Goal: Information Seeking & Learning: Learn about a topic

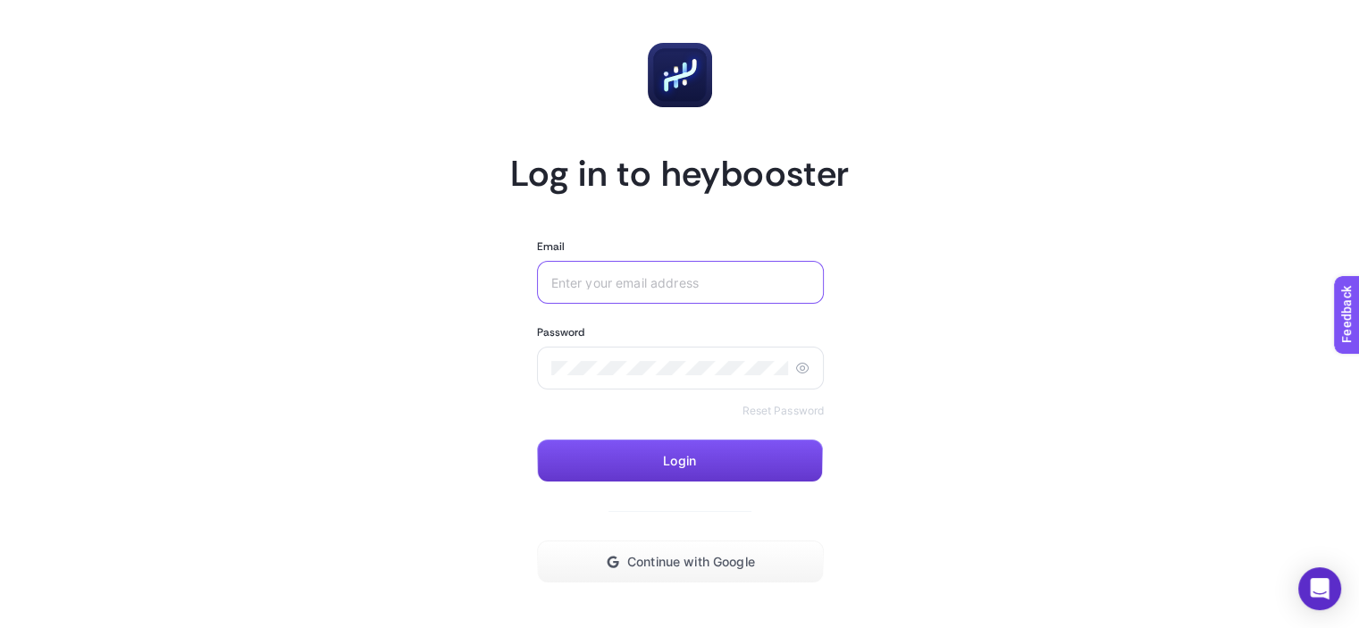
type input "[EMAIL_ADDRESS][DOMAIN_NAME]"
click at [726, 453] on button "Login" at bounding box center [680, 461] width 286 height 43
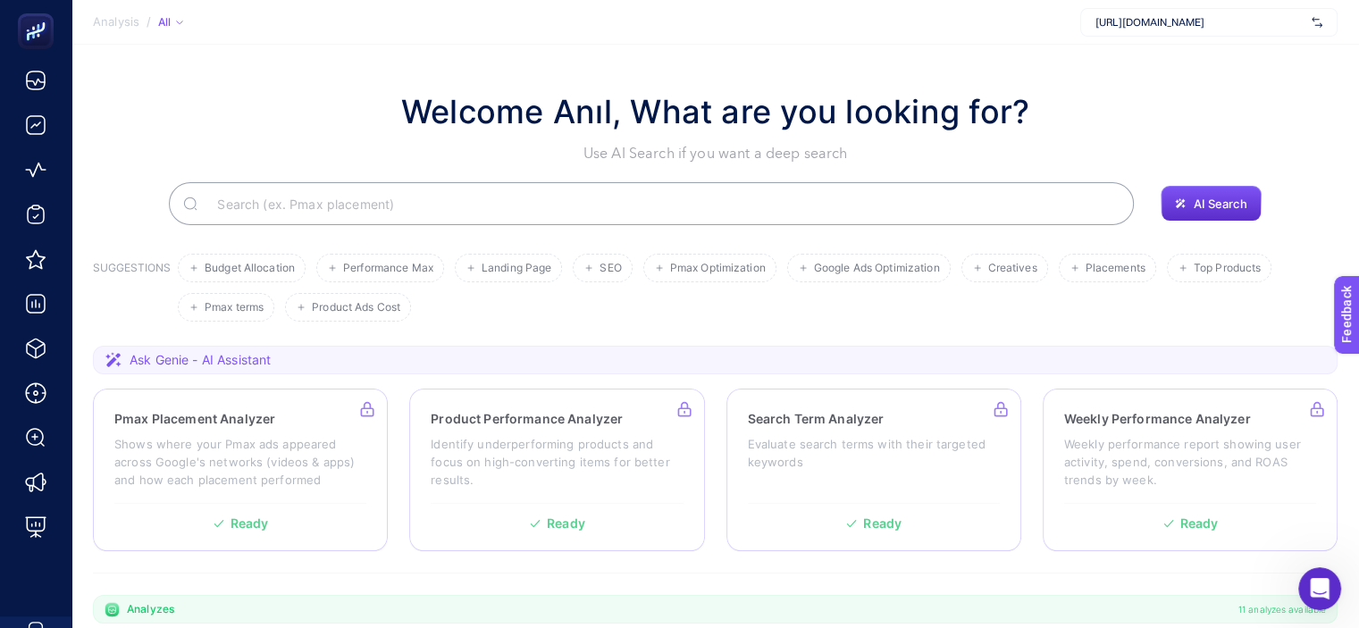
click at [575, 121] on h1 "Welcome Anıl, What are you looking for?" at bounding box center [715, 112] width 628 height 48
click at [574, 121] on h1 "Welcome Anıl, What are you looking for?" at bounding box center [715, 112] width 628 height 48
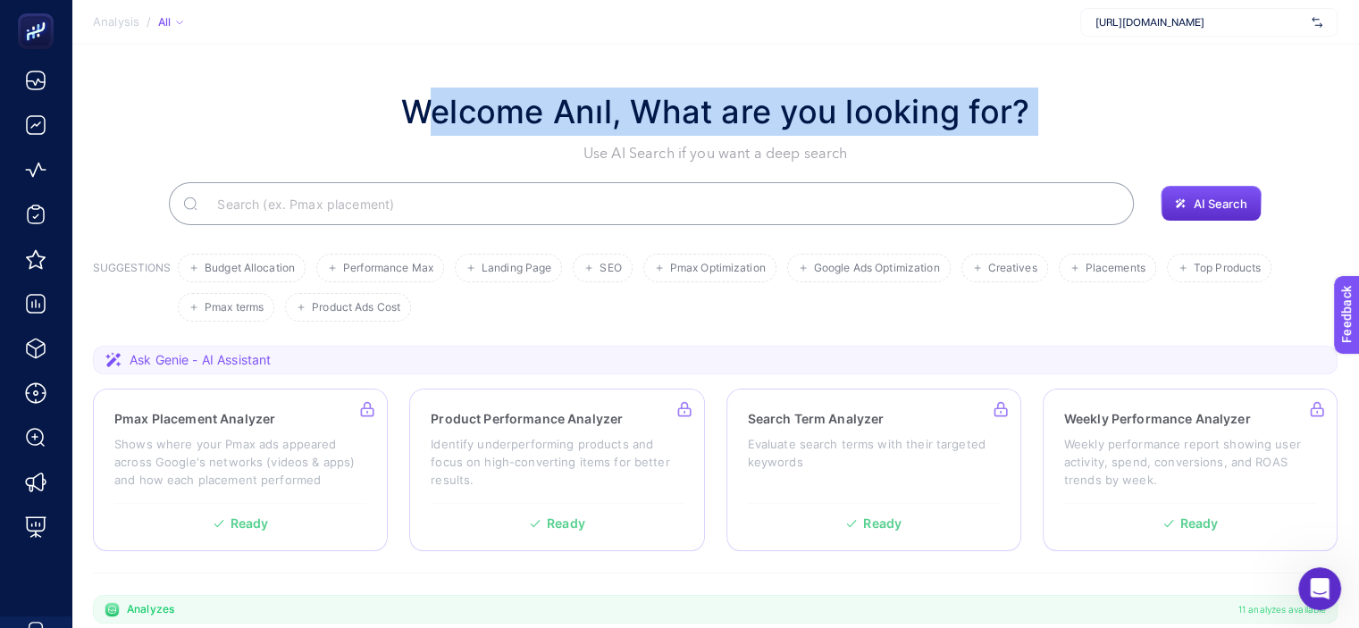
click at [574, 121] on h1 "Welcome Anıl, What are you looking for?" at bounding box center [715, 112] width 628 height 48
click at [571, 108] on h1 "Welcome Anıl, What are you looking for?" at bounding box center [715, 112] width 628 height 48
click at [571, 113] on h1 "Welcome Anıl, What are you looking for?" at bounding box center [715, 112] width 628 height 48
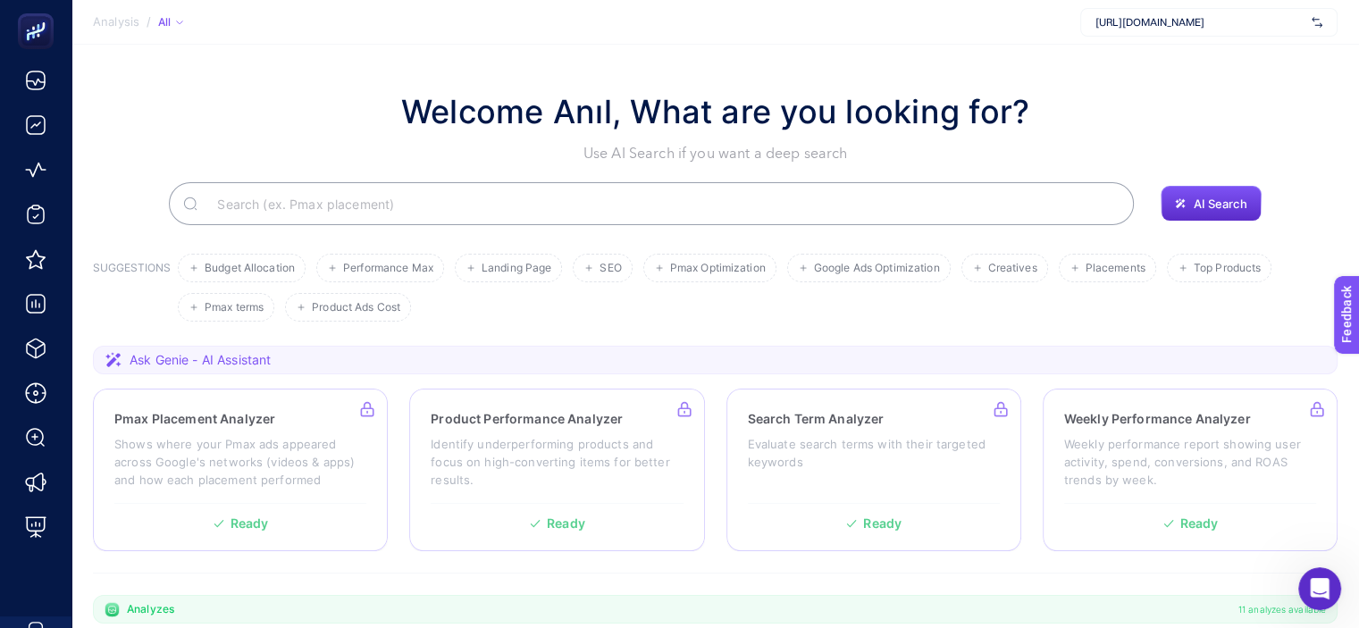
click at [571, 118] on h1 "Welcome Anıl, What are you looking for?" at bounding box center [715, 112] width 628 height 48
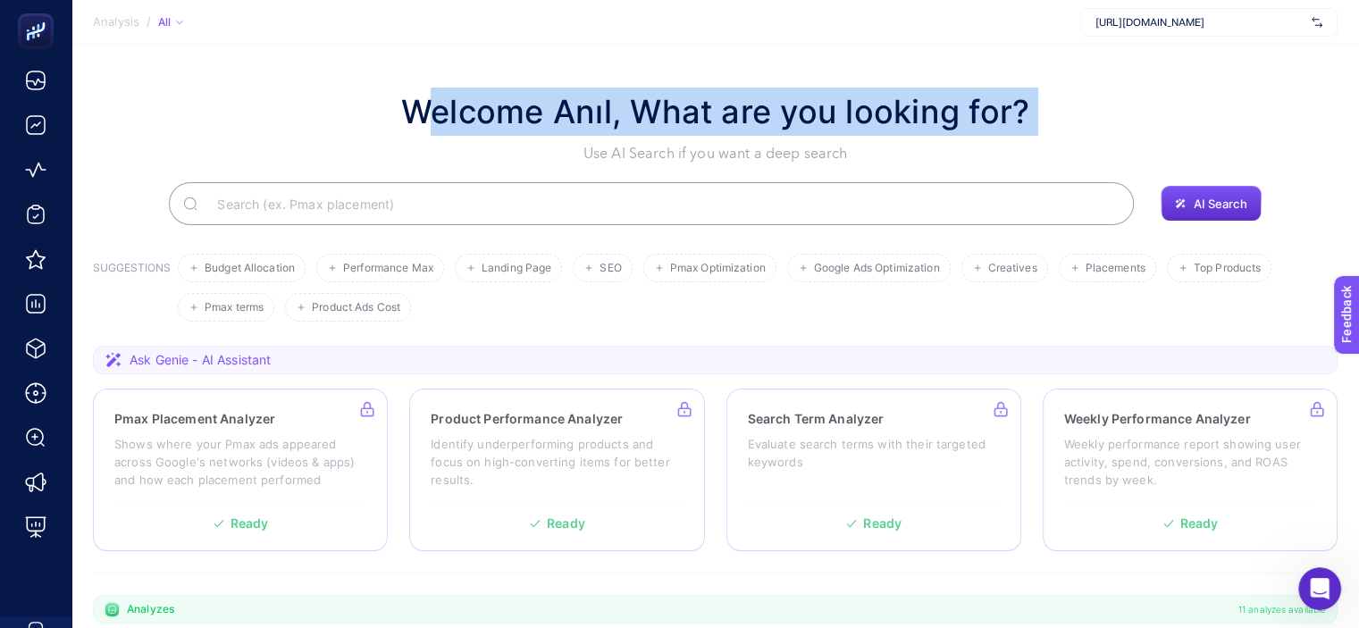
click at [571, 118] on h1 "Welcome Anıl, What are you looking for?" at bounding box center [715, 112] width 628 height 48
click at [572, 126] on h1 "Welcome Anıl, What are you looking for?" at bounding box center [715, 112] width 628 height 48
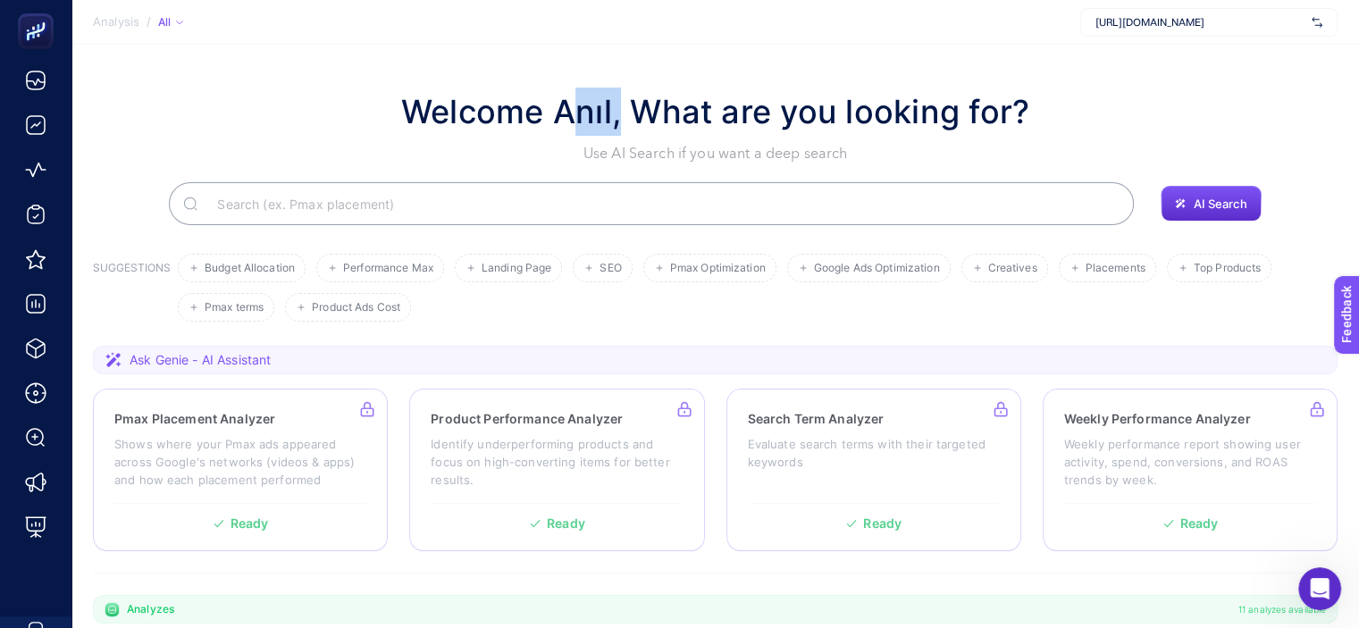
click at [572, 125] on h1 "Welcome Anıl, What are you looking for?" at bounding box center [715, 112] width 628 height 48
click at [572, 121] on h1 "Welcome Anıl, What are you looking for?" at bounding box center [715, 112] width 628 height 48
click at [588, 72] on section "Welcome Anıl, What are you looking for? Use AI Search if you want a deep search…" at bounding box center [715, 617] width 1288 height 1145
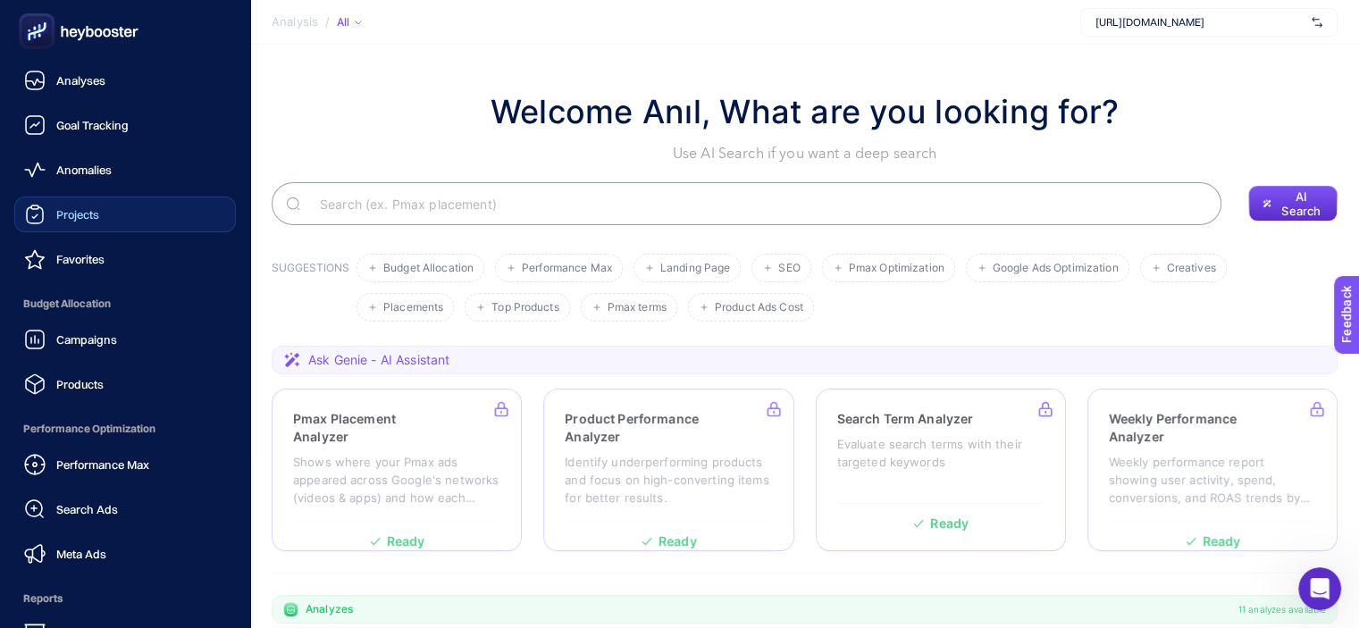
click at [143, 213] on link "Projects" at bounding box center [125, 215] width 222 height 36
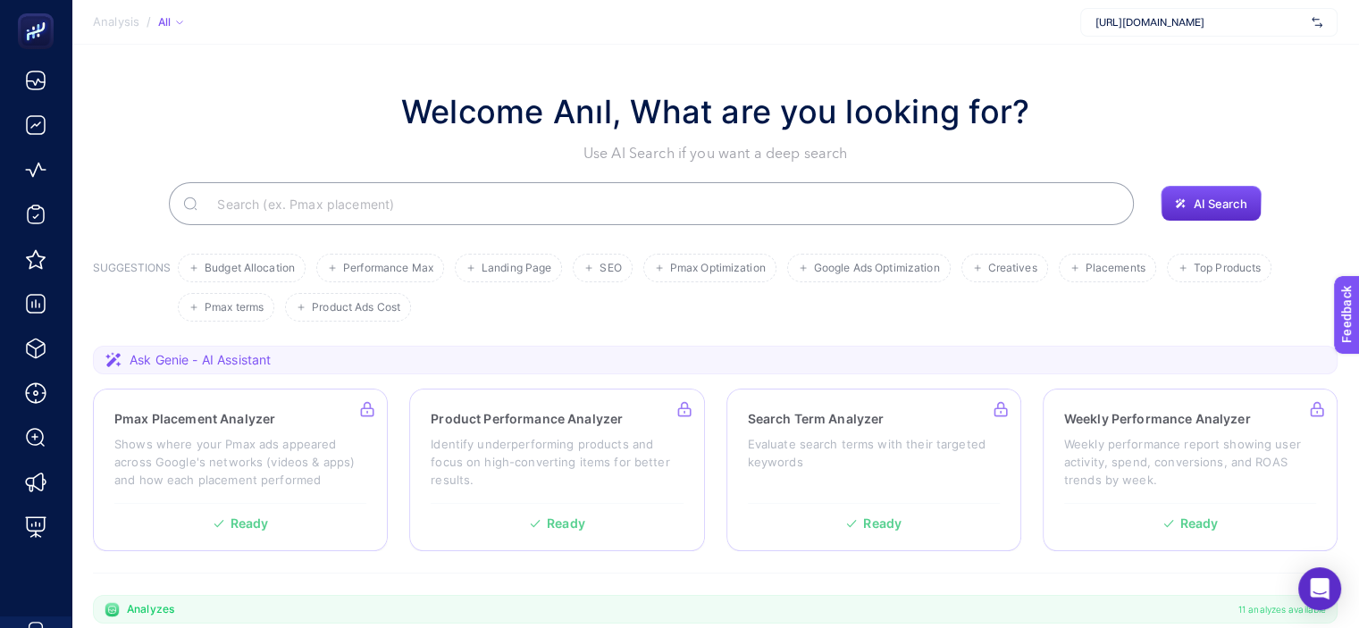
click at [170, 16] on div "All" at bounding box center [170, 22] width 25 height 14
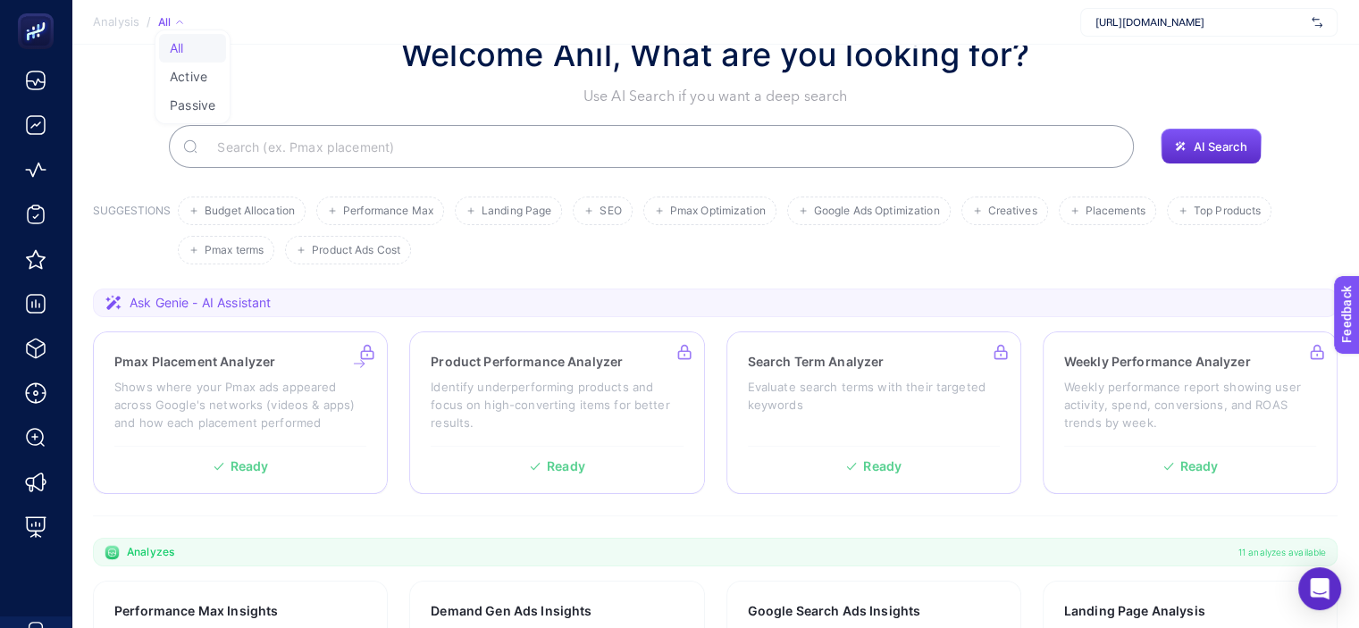
scroll to position [179, 0]
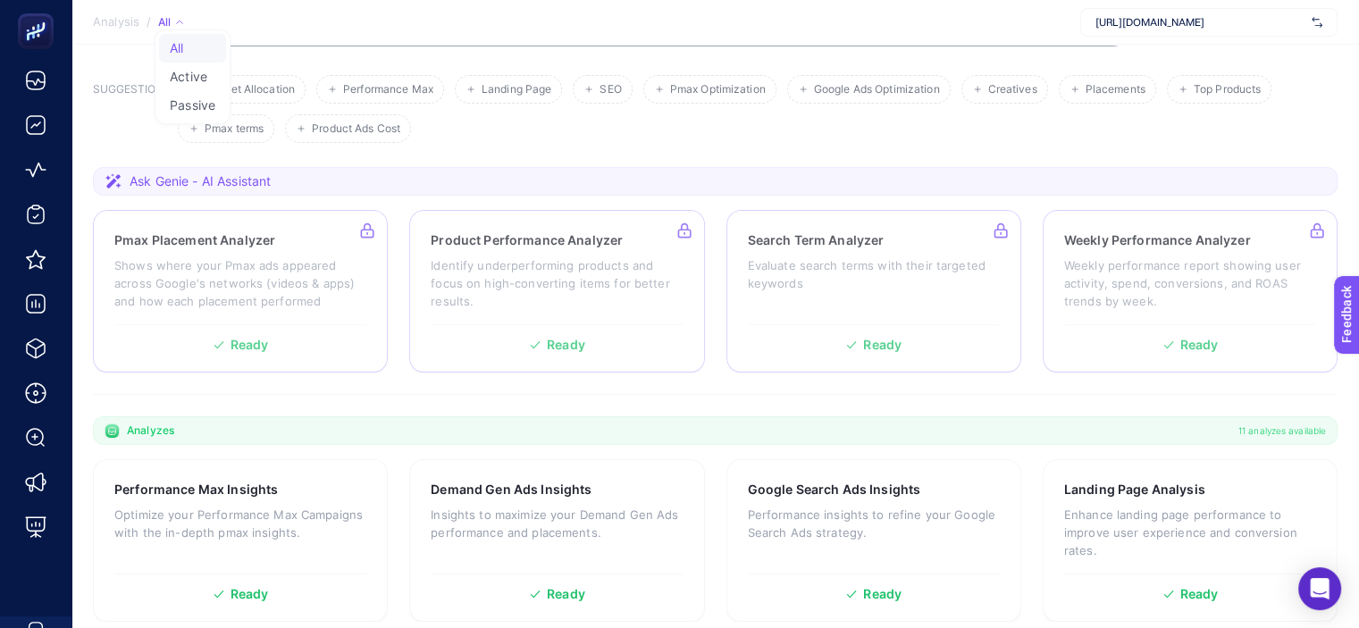
click at [398, 271] on section "Pmax Placement Analyzer Shows where your Pmax ads appeared across Google's netw…" at bounding box center [715, 291] width 1245 height 163
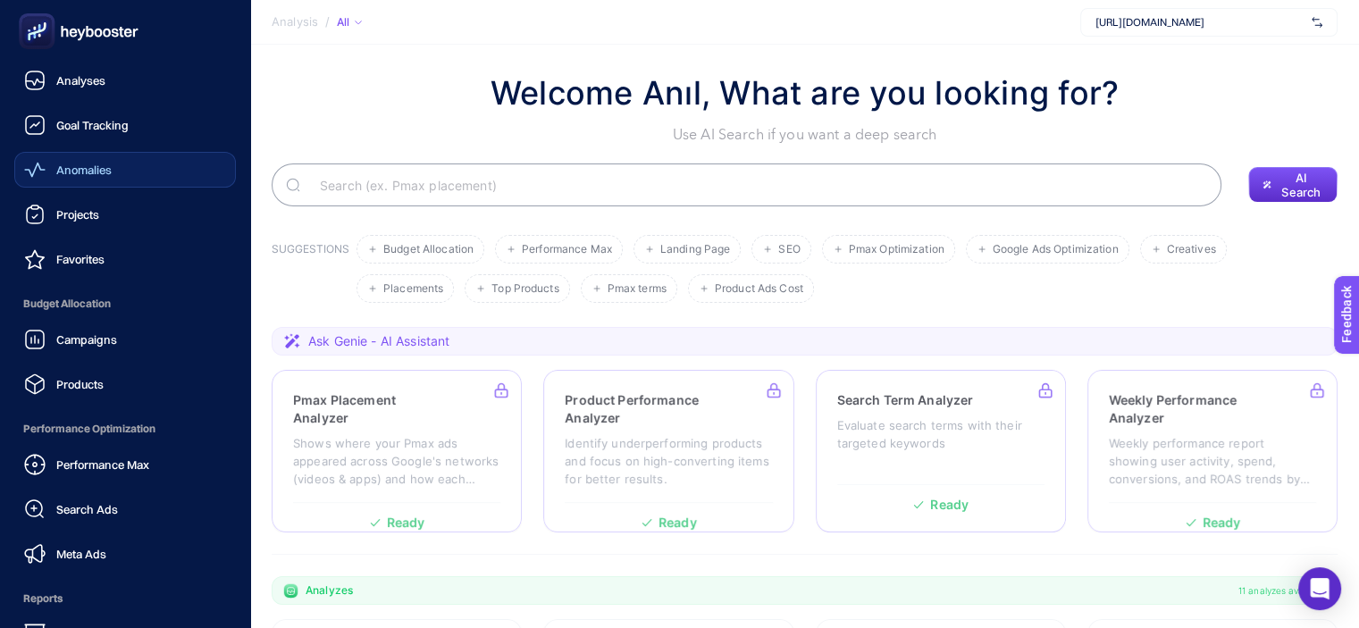
scroll to position [0, 0]
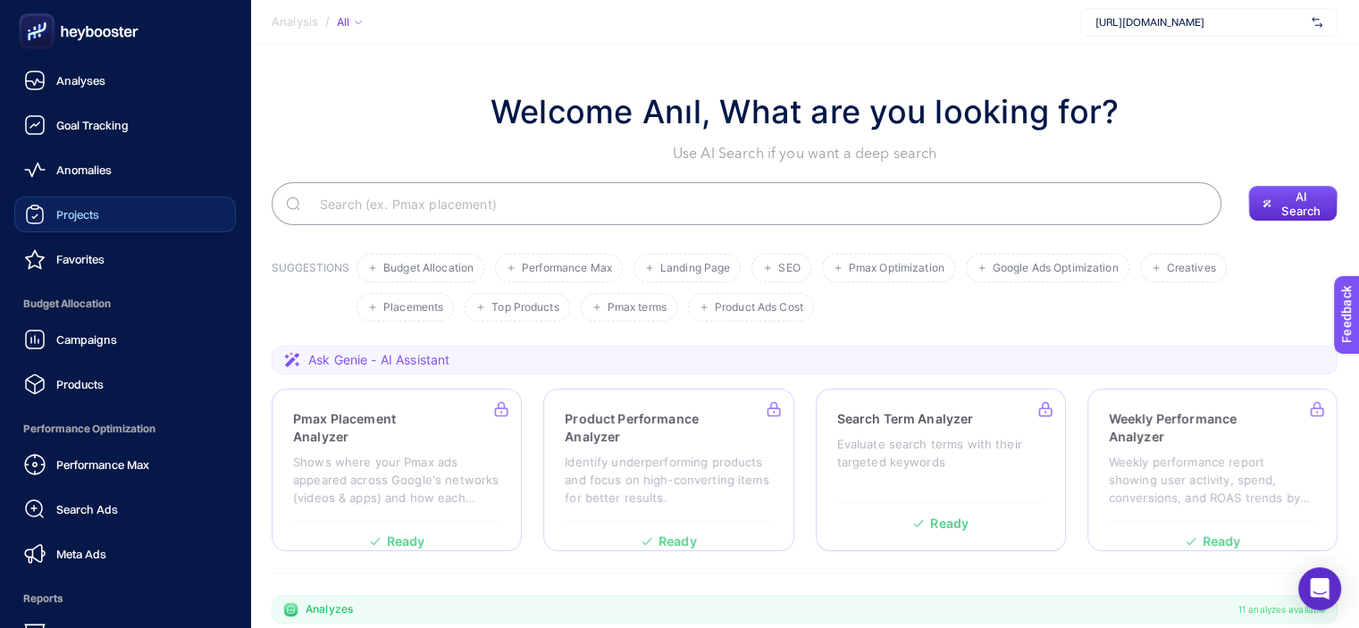
click at [116, 215] on link "Projects" at bounding box center [125, 215] width 222 height 36
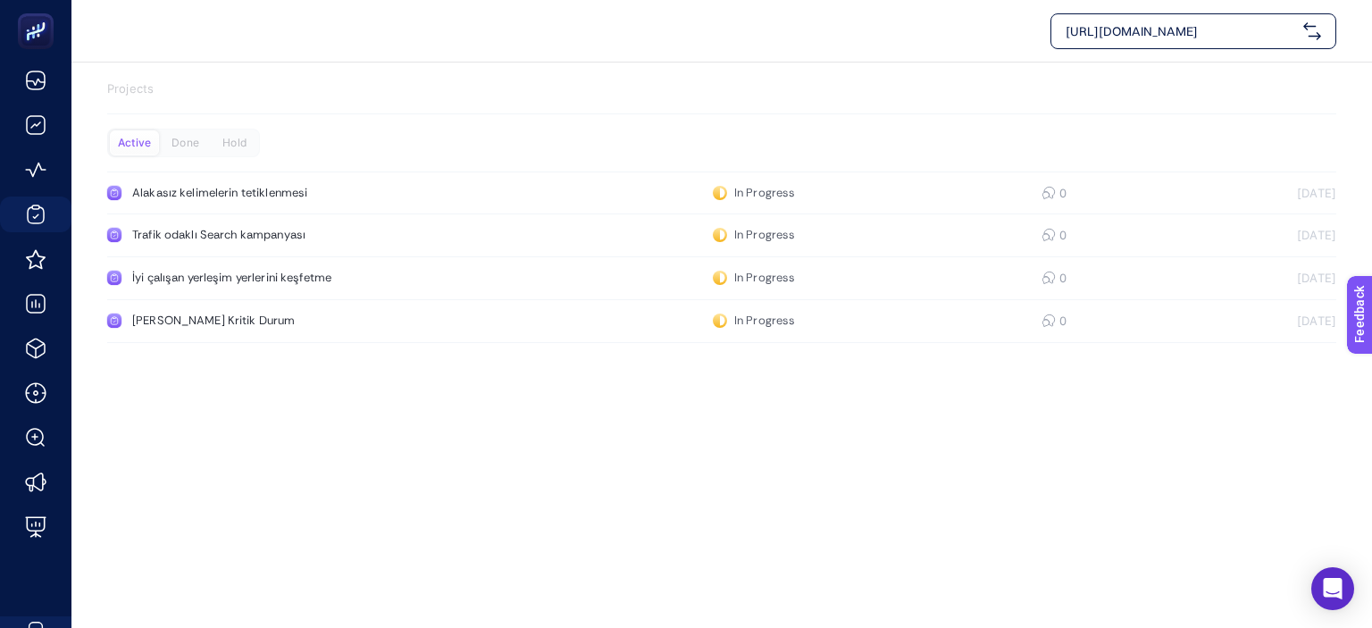
drag, startPoint x: 329, startPoint y: 390, endPoint x: 517, endPoint y: 396, distance: 188.6
click at [430, 321] on div "[PERSON_NAME] Kritik Durum" at bounding box center [338, 321] width 413 height 14
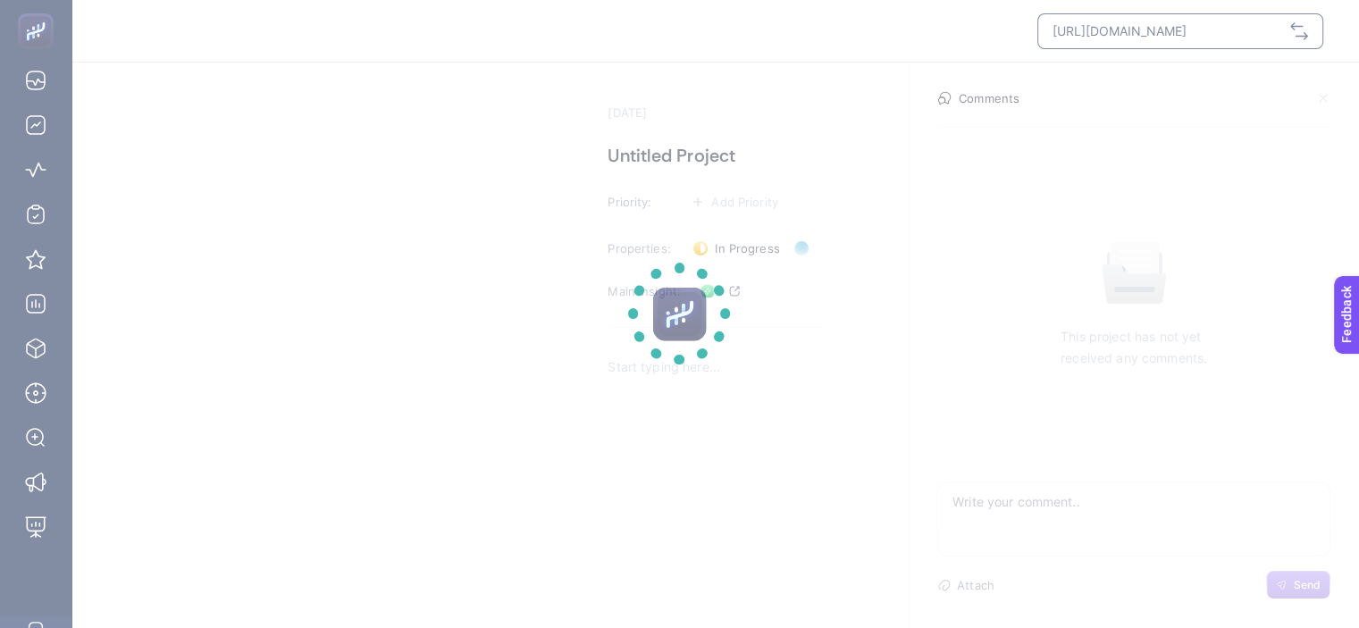
scroll to position [73, 0]
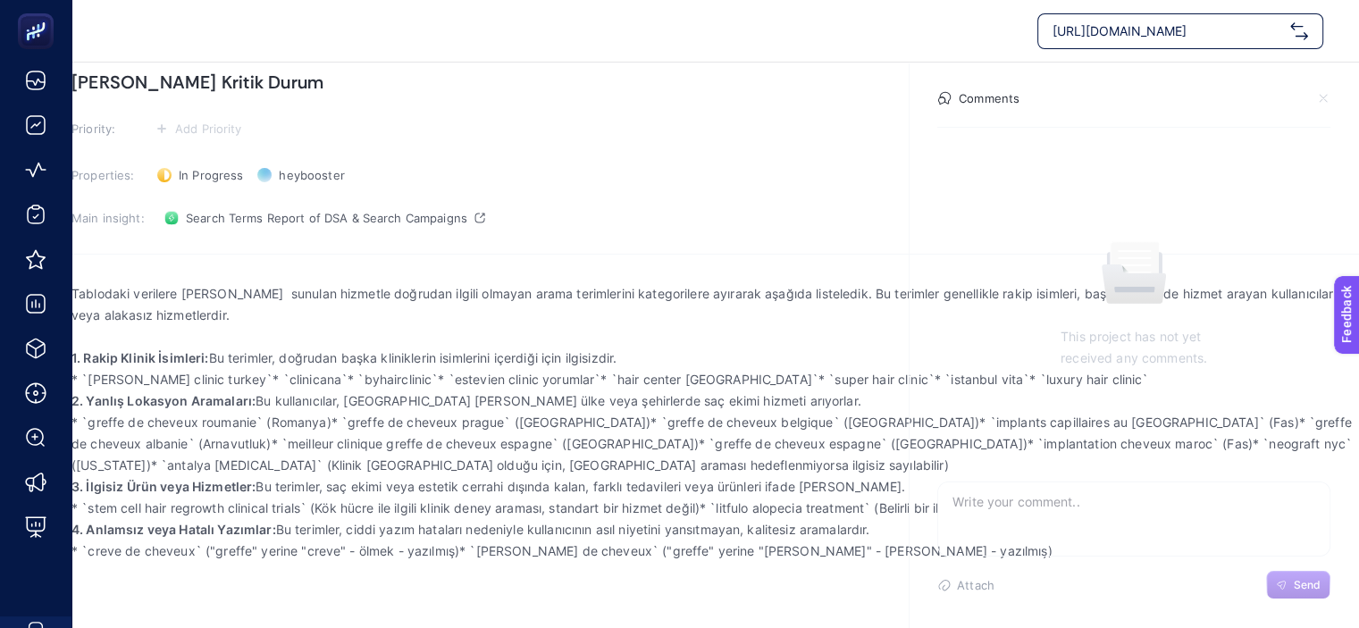
drag, startPoint x: 129, startPoint y: 357, endPoint x: 375, endPoint y: 360, distance: 246.6
click at [375, 360] on section "[DATE] [PERSON_NAME] Kritik Durum Priority: Add Priority Properties: In Progres…" at bounding box center [715, 309] width 1288 height 640
click at [436, 390] on p "* `[PERSON_NAME] clinic turkey`* `clinicana`* `byhairclinic`* `estevien clinic …" at bounding box center [715, 379] width 1288 height 21
click at [172, 377] on p "* `[PERSON_NAME] clinic turkey`* `clinicana`* `byhairclinic`* `estevien clinic …" at bounding box center [715, 379] width 1288 height 21
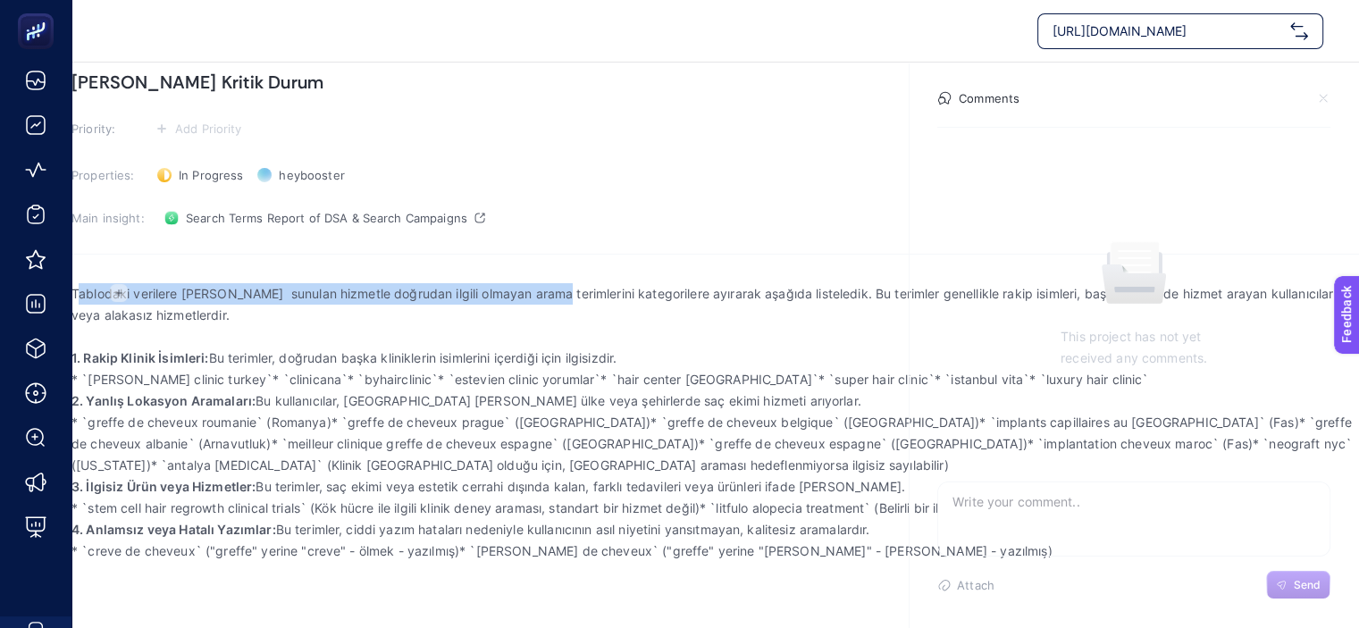
drag, startPoint x: 138, startPoint y: 289, endPoint x: 642, endPoint y: 320, distance: 505.7
click at [627, 311] on p "Tablodaki verilere [PERSON_NAME] sunulan hizmetle doğrudan ilgili olmayan arama…" at bounding box center [715, 304] width 1288 height 43
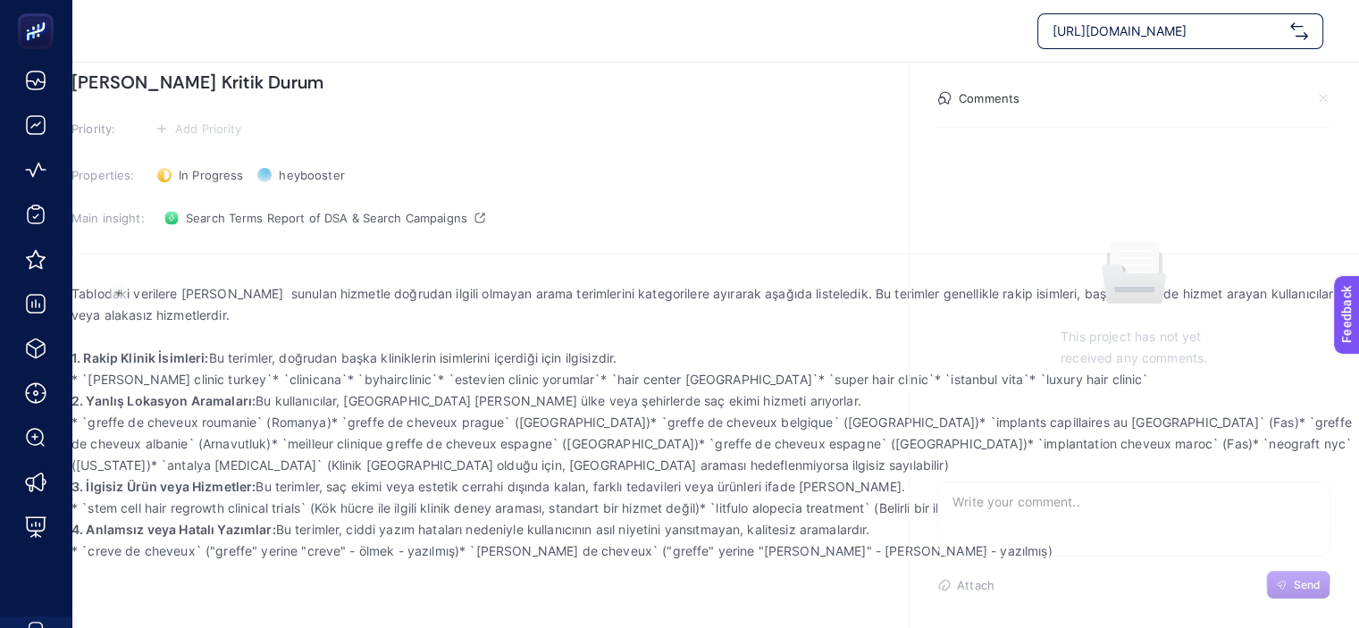
click at [643, 319] on p "Tablodaki verilere [PERSON_NAME] sunulan hizmetle doğrudan ilgili olmayan arama…" at bounding box center [715, 304] width 1288 height 43
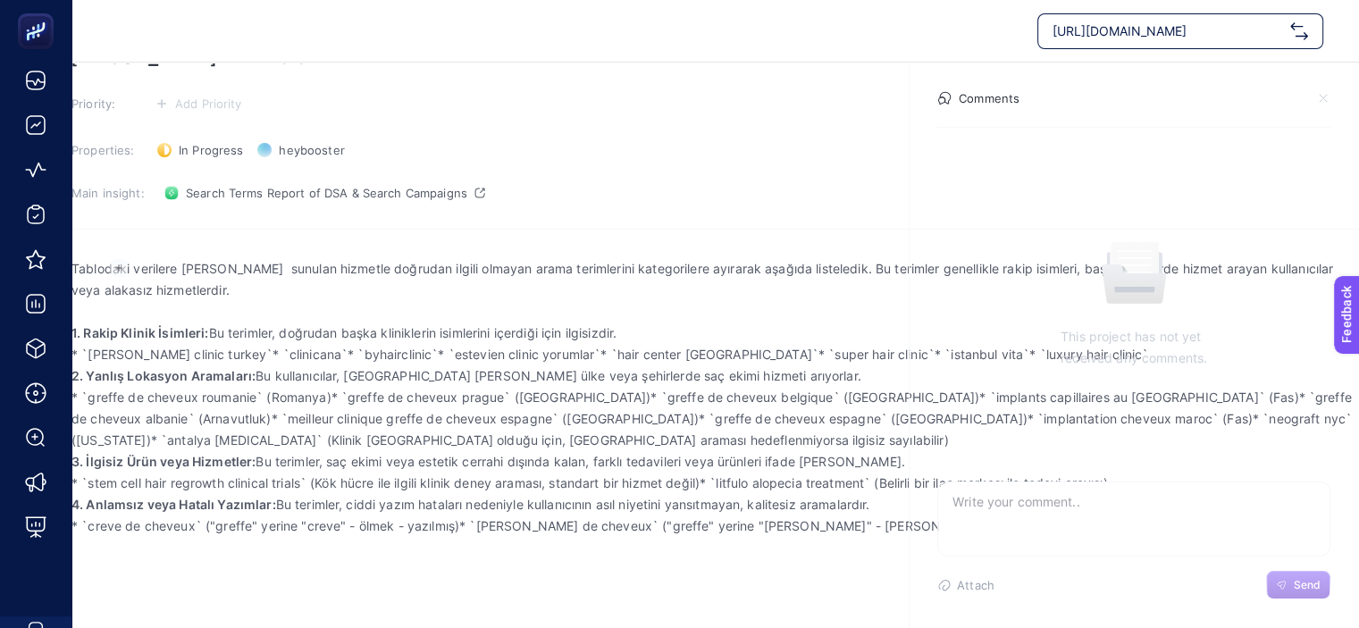
scroll to position [168, 0]
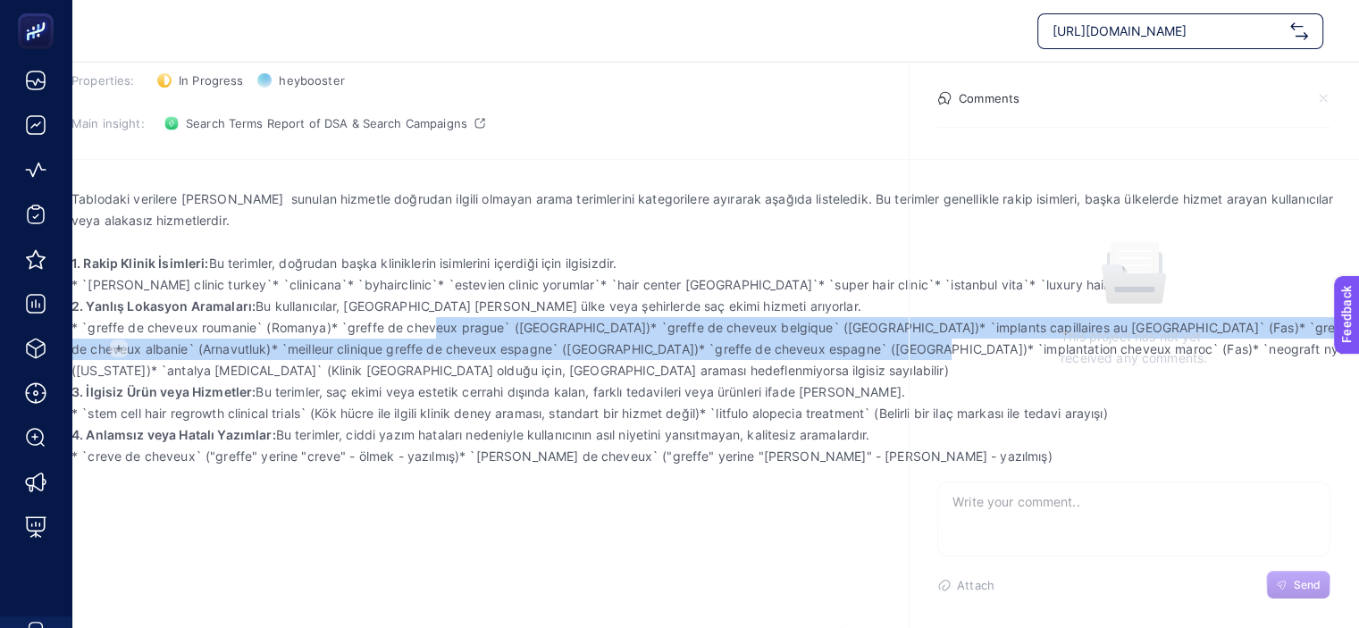
drag, startPoint x: 496, startPoint y: 357, endPoint x: 814, endPoint y: 427, distance: 325.6
click at [829, 382] on p "* `greffe de cheveux roumanie` (Romanya)* `greffe de cheveux prague` ([GEOGRAPH…" at bounding box center [715, 349] width 1288 height 64
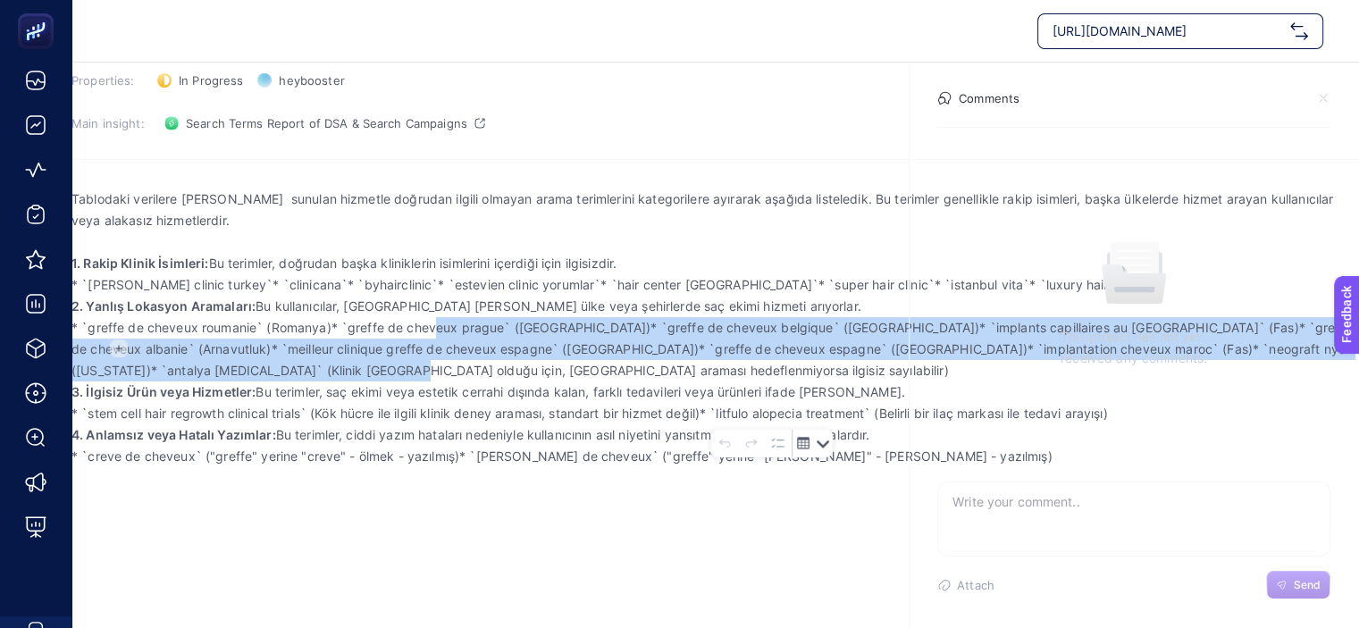
click at [804, 436] on icon "Editor contextual toolbar" at bounding box center [803, 443] width 14 height 14
click at [801, 382] on p "* `greffe de cheveux roumanie` (Romanya)* `greffe de cheveux prague` ([GEOGRAPH…" at bounding box center [715, 349] width 1288 height 64
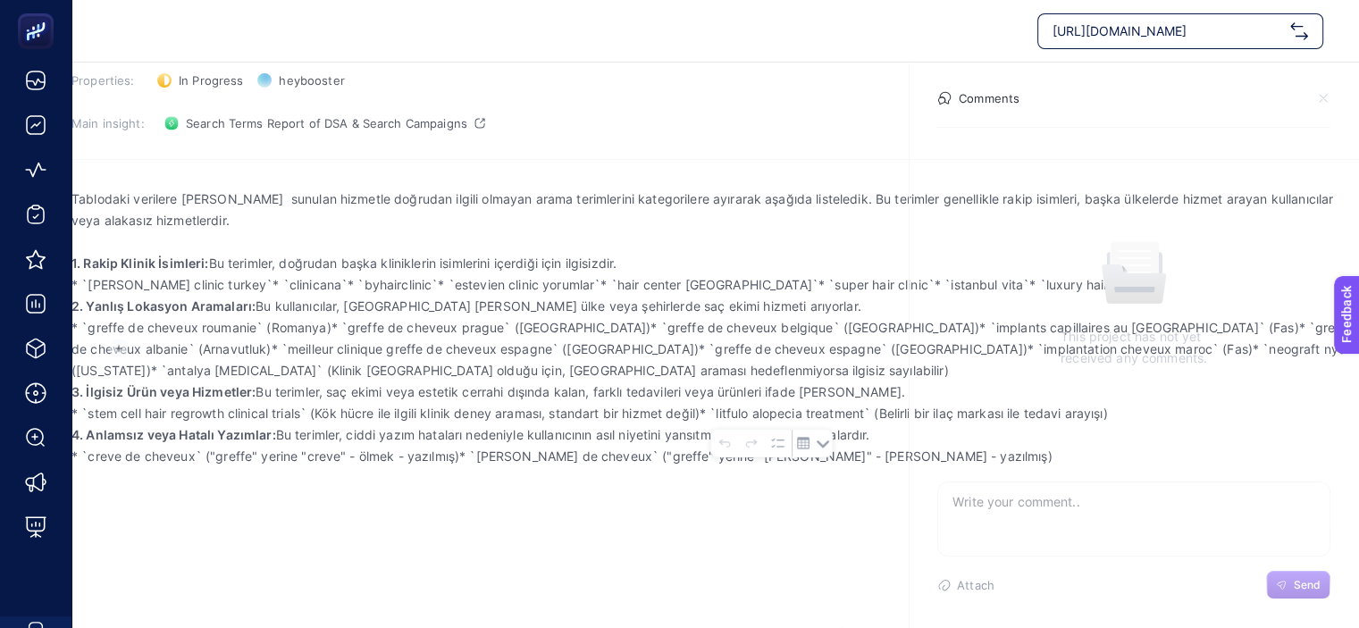
click at [561, 382] on p "* `greffe de cheveux roumanie` (Romanya)* `greffe de cheveux prague` ([GEOGRAPH…" at bounding box center [715, 349] width 1288 height 64
click at [556, 382] on p "* `greffe de cheveux roumanie` (Romanya)* `greffe de cheveux prague` ([GEOGRAPH…" at bounding box center [715, 349] width 1288 height 64
click at [228, 467] on p "* `creve de cheveux` ("greffe" yerine "creve" - ölmek - yazılmış)* `[PERSON_NAM…" at bounding box center [715, 456] width 1288 height 21
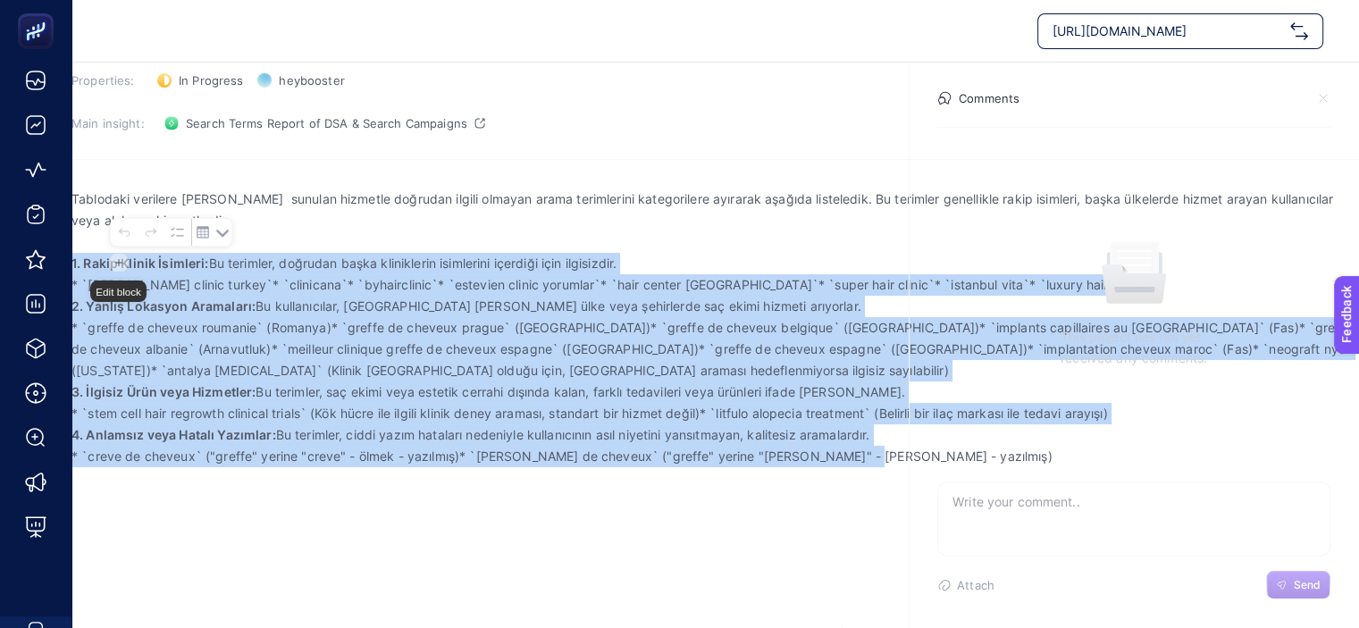
drag, startPoint x: 205, startPoint y: 607, endPoint x: 132, endPoint y: 256, distance: 358.5
click at [132, 256] on div "Tablodaki verilere [PERSON_NAME] sunulan hizmetle doğrudan ilgili olmayan arama…" at bounding box center [715, 355] width 1288 height 357
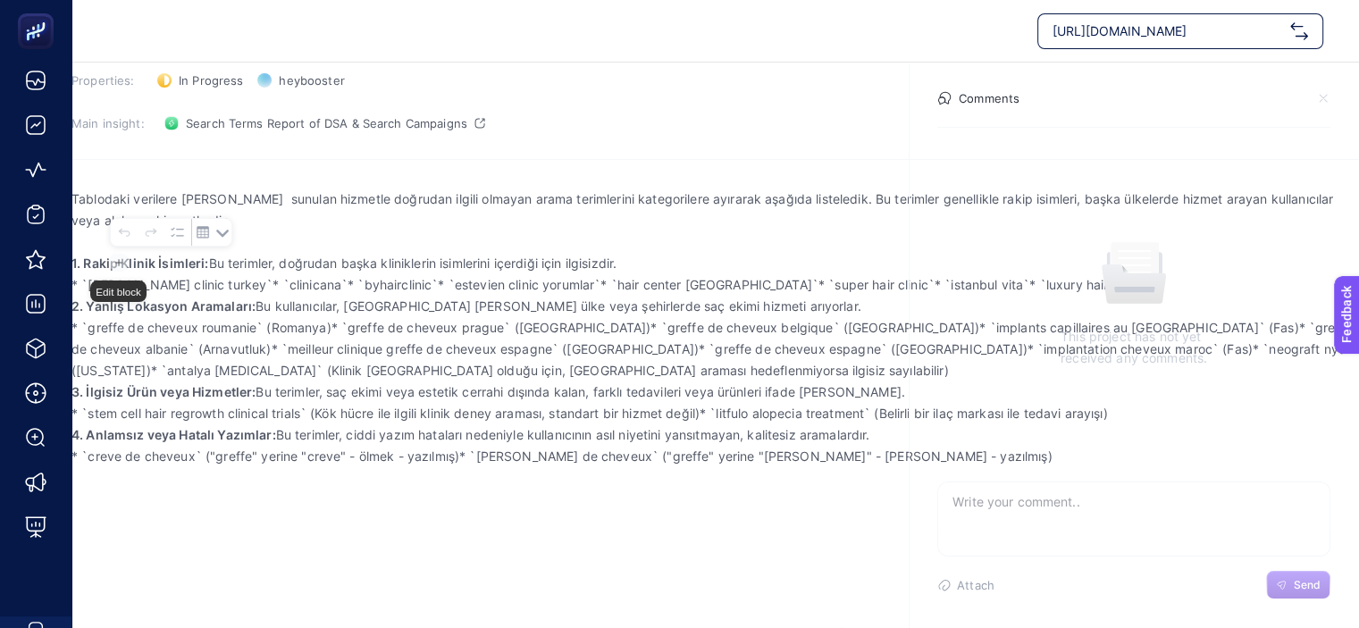
click at [425, 222] on p "Tablodaki verilere [PERSON_NAME] sunulan hizmetle doğrudan ilgili olmayan arama…" at bounding box center [715, 210] width 1288 height 43
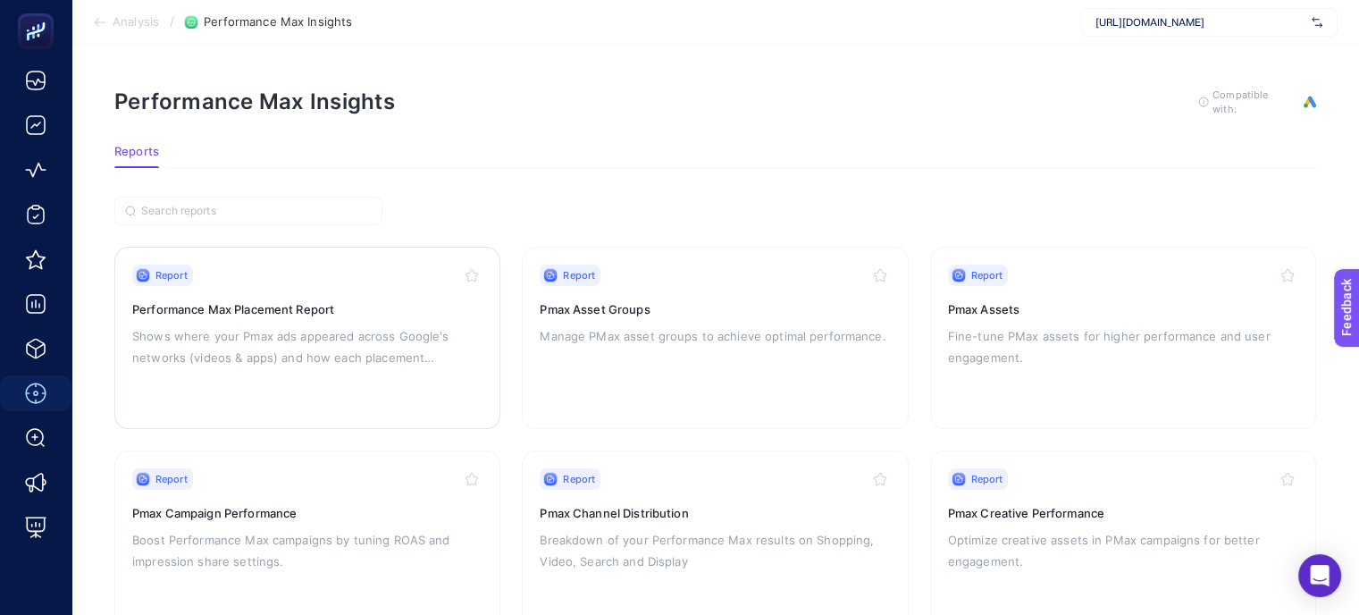
click at [365, 303] on h3 "Performance Max Placement Report" at bounding box center [307, 309] width 350 height 18
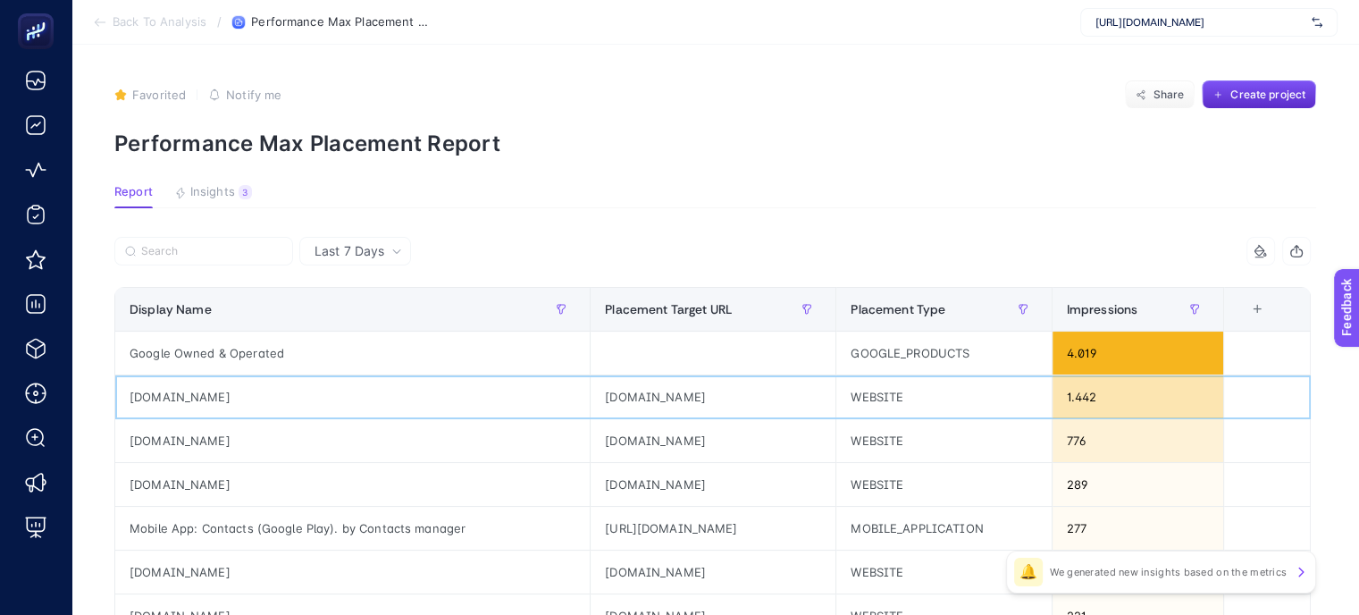
click at [591, 396] on div "skedtingyt.in" at bounding box center [713, 396] width 245 height 43
copy tr "skedtingyt.in"
click at [591, 443] on div "lomix.online" at bounding box center [713, 440] width 245 height 43
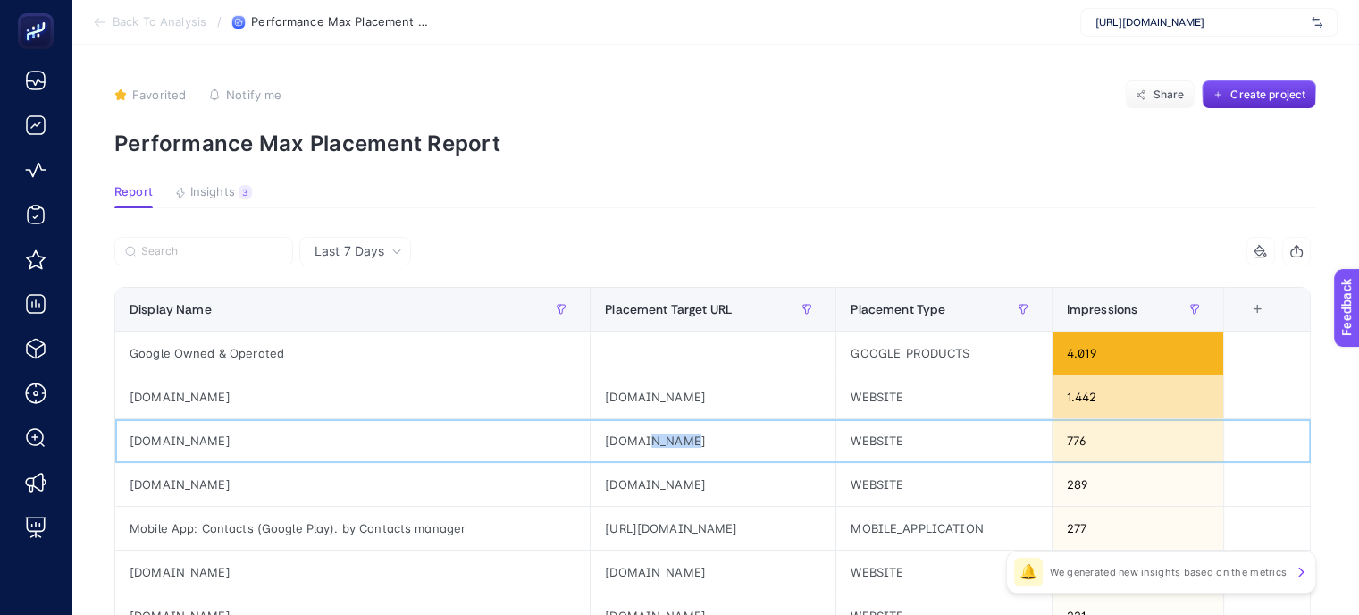
click at [591, 443] on div "lomix.online" at bounding box center [713, 440] width 245 height 43
copy tr "lomix.online"
click at [212, 474] on div "gamesick.xyz" at bounding box center [352, 484] width 474 height 43
click at [198, 482] on div "gamesick.xyz" at bounding box center [352, 484] width 474 height 43
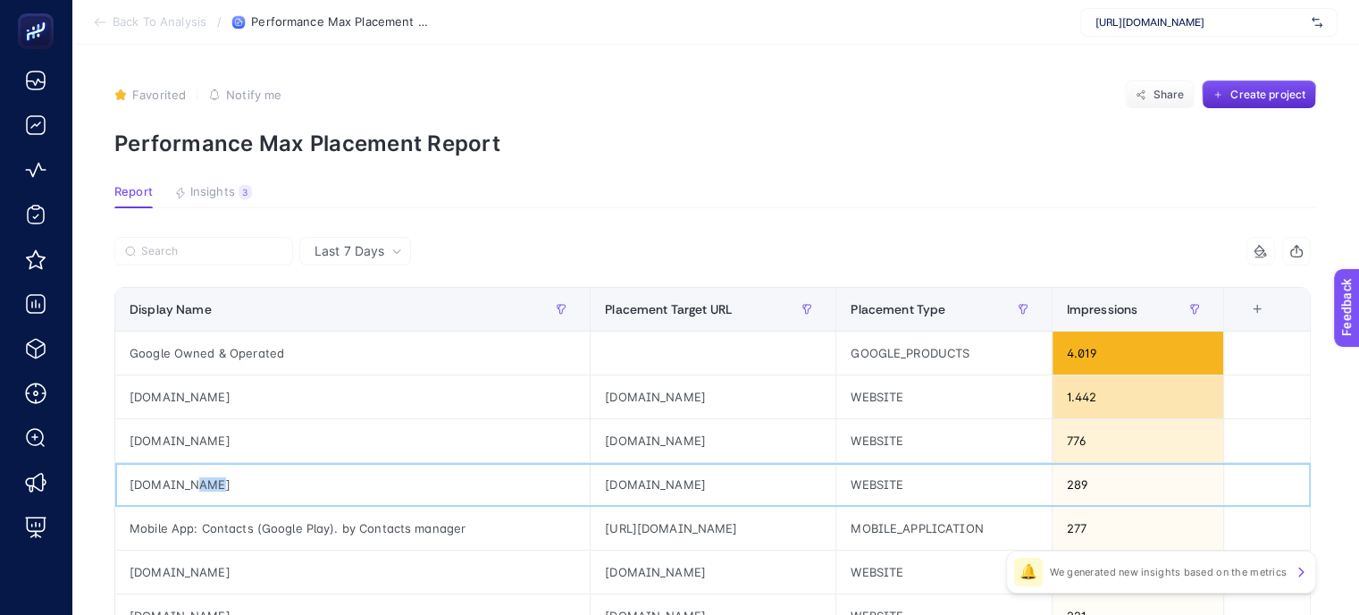
click at [198, 482] on div "gamesick.xyz" at bounding box center [352, 484] width 474 height 43
copy tr "gamesick.xyz"
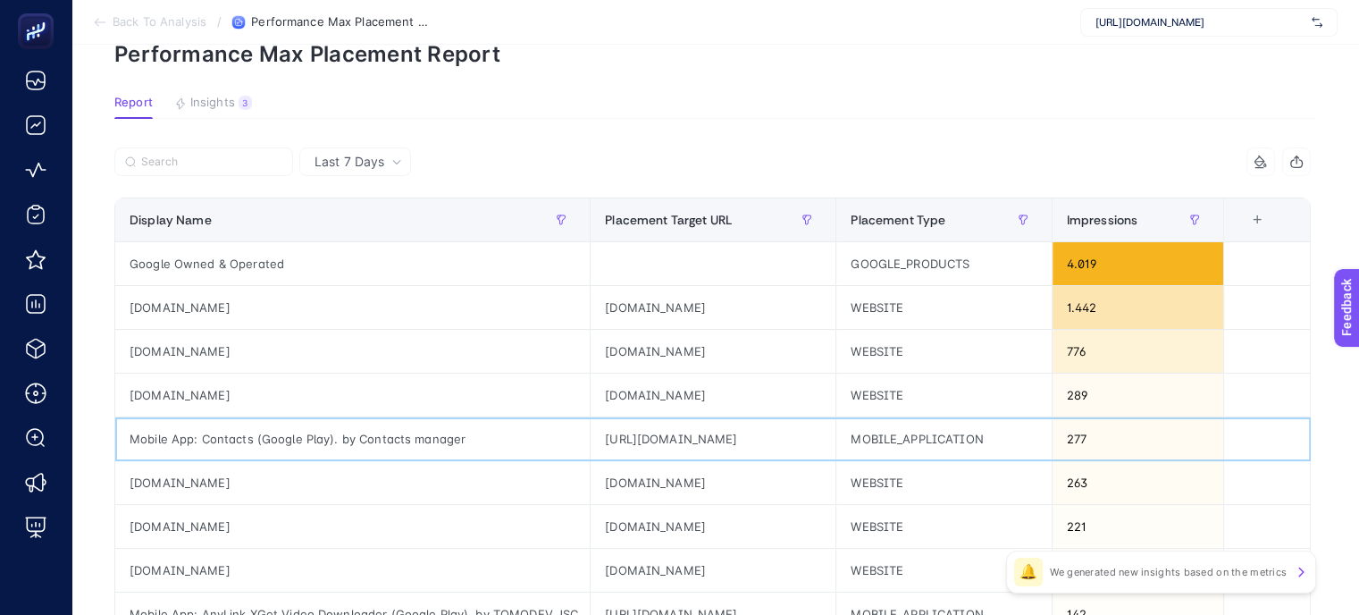
click at [633, 422] on div "https://play.google.com/store/apps/details?id=com.dialpade.caller" at bounding box center [713, 438] width 245 height 43
copy tr "https://play.google.com/store/apps/details?id=com.dialpade.caller"
click at [591, 486] on div "gamesiron.xyz" at bounding box center [713, 482] width 245 height 43
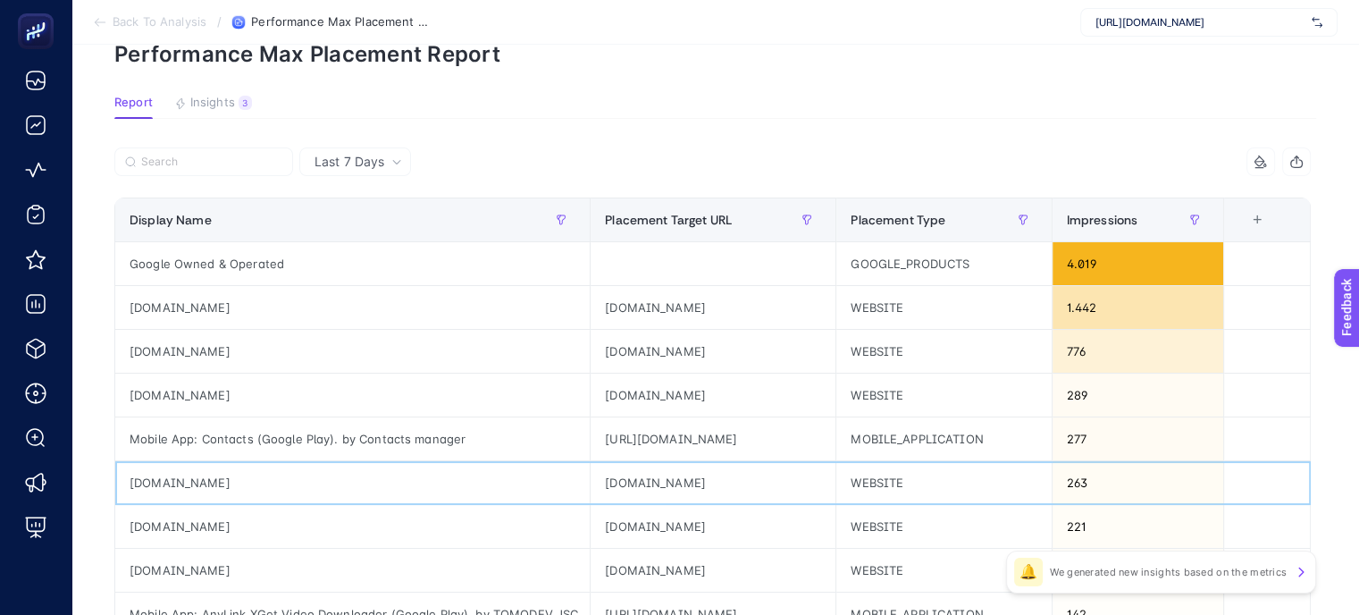
click at [591, 483] on div "gamesiron.xyz" at bounding box center [713, 482] width 245 height 43
copy tr "gamesiron.xyz"
click at [591, 520] on div "soulknight.site" at bounding box center [713, 526] width 245 height 43
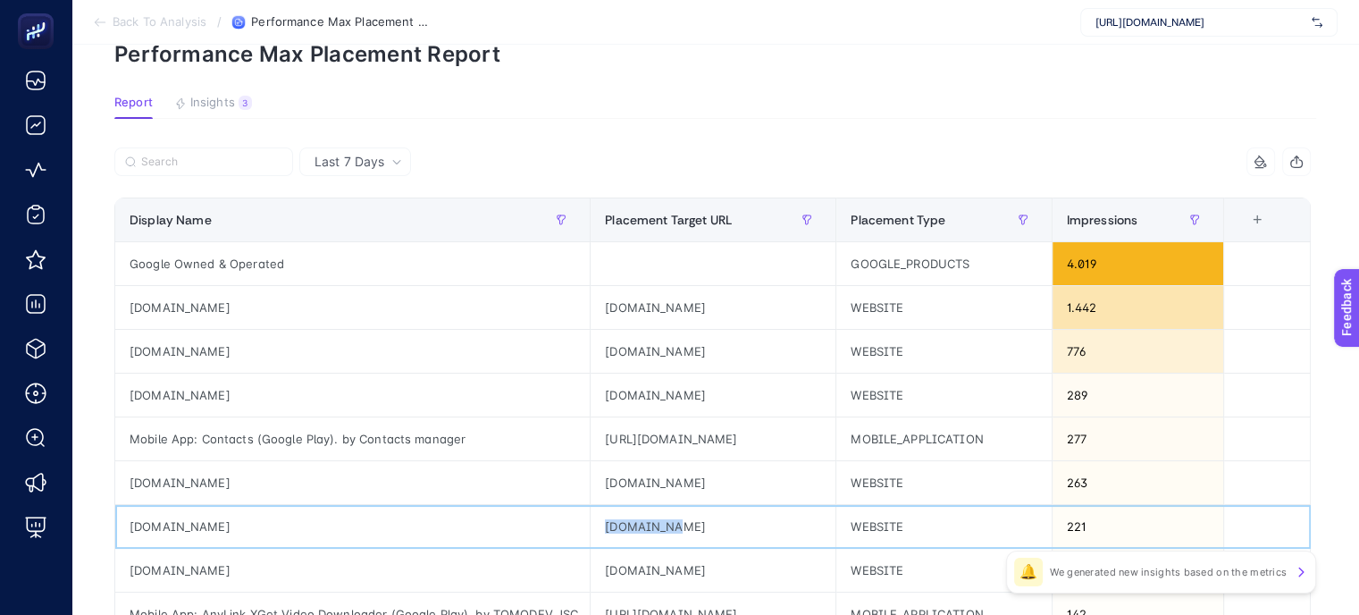
click at [591, 520] on div "soulknight.site" at bounding box center [713, 526] width 245 height 43
copy tr "soulknight.site"
click at [610, 565] on div "bikkhatobd.com" at bounding box center [713, 570] width 245 height 43
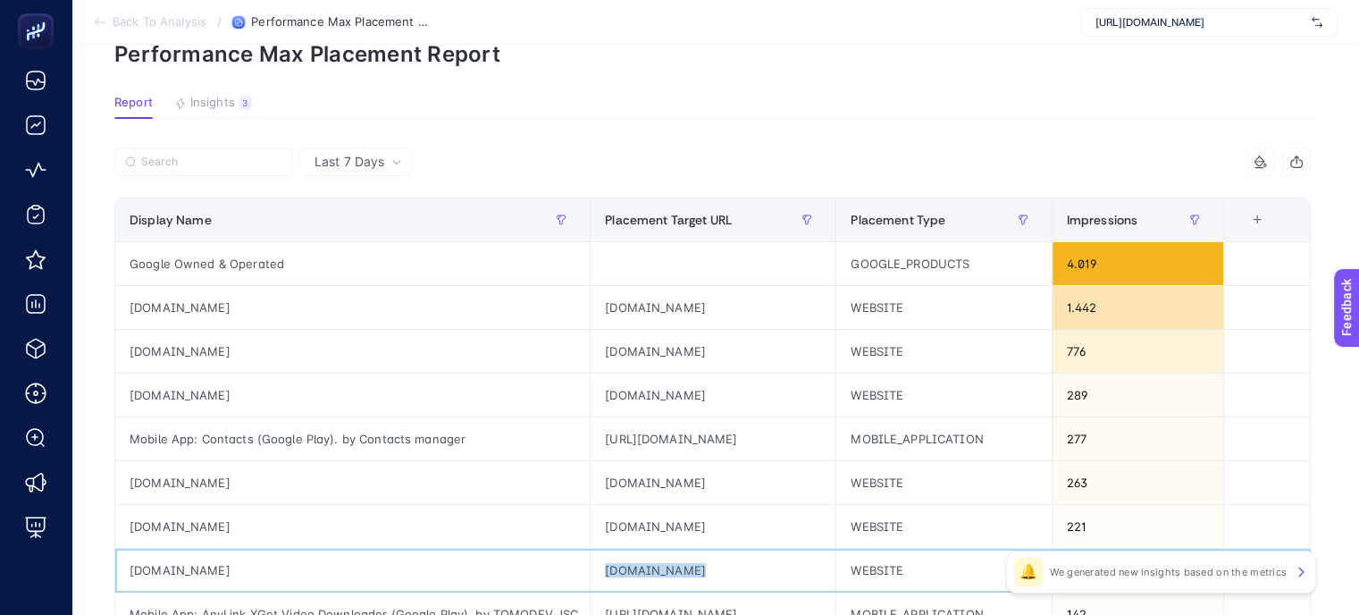
click at [610, 565] on div "bikkhatobd.com" at bounding box center [713, 570] width 245 height 43
copy tr "bikkhatobd.com"
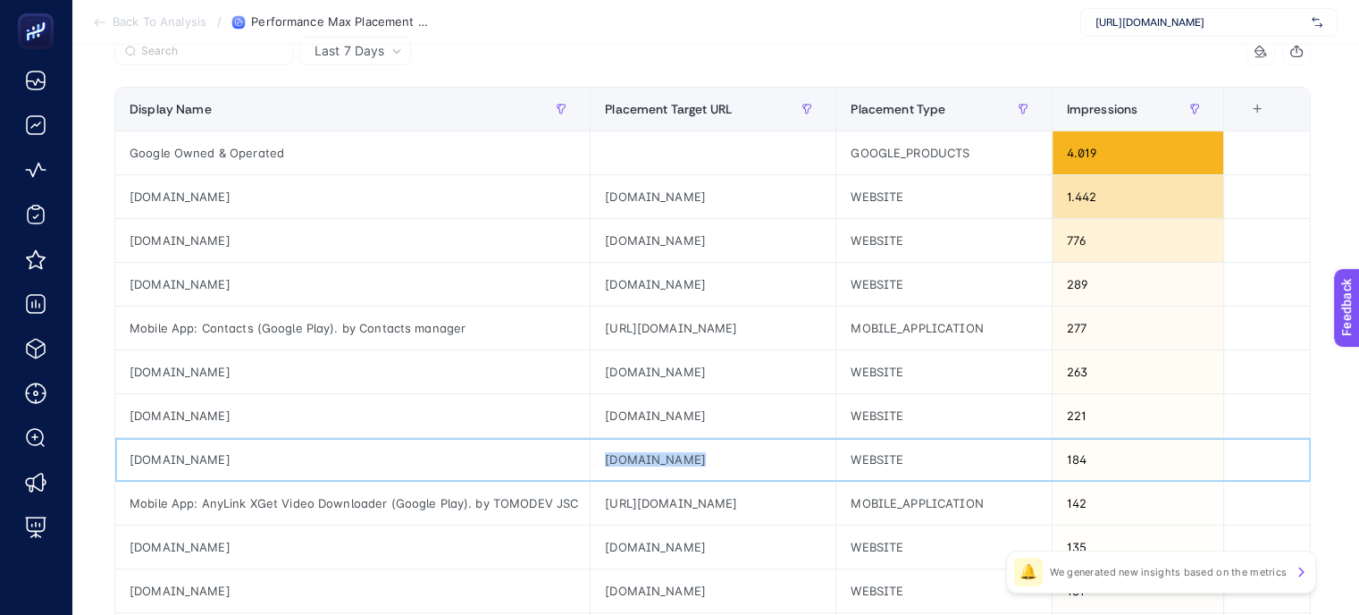
scroll to position [447, 0]
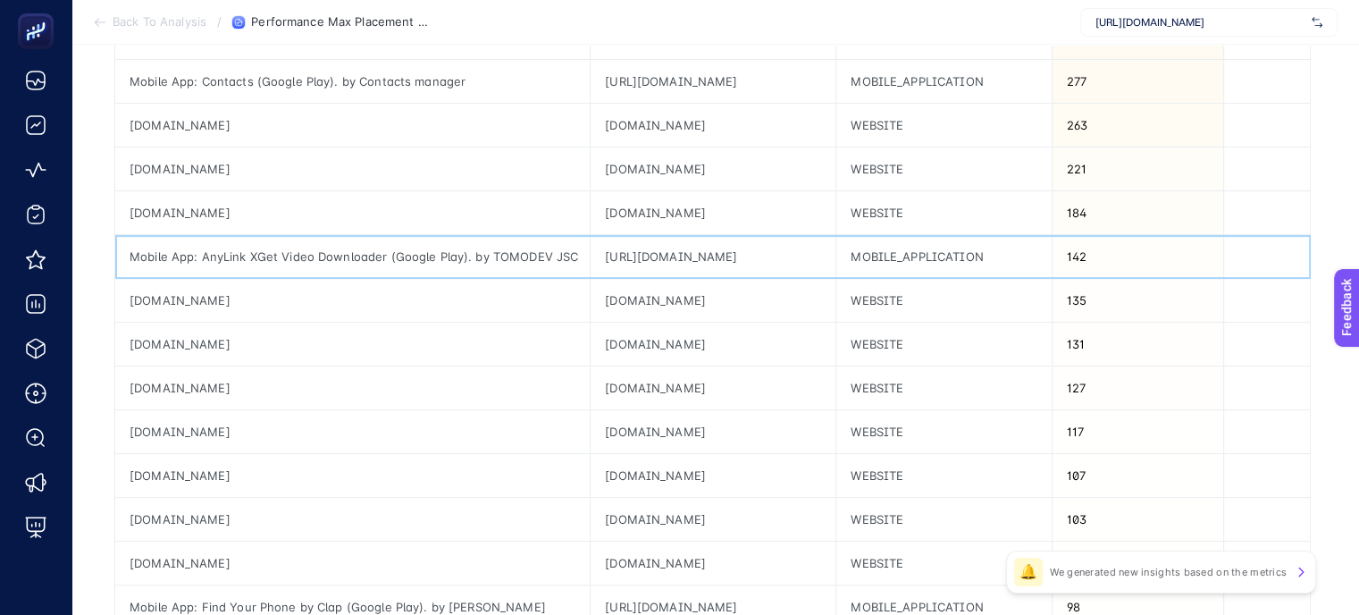
click at [631, 249] on div "https://play.google.com/store/apps/details?id=com.tomo.anylinkvideo" at bounding box center [713, 256] width 245 height 43
copy tr "https://play.google.com/store/apps/details?id=com.tomo.anylinkvideo"
click at [601, 305] on div "historyinorbit.com" at bounding box center [713, 300] width 245 height 43
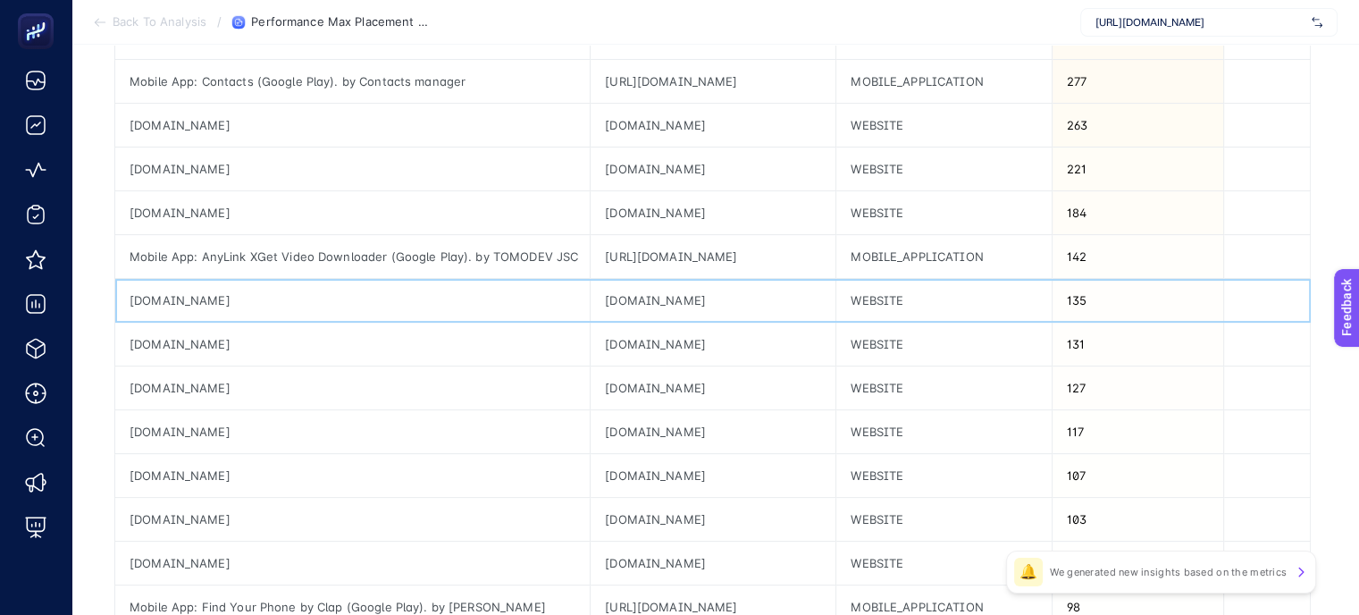
click at [601, 302] on div "historyinorbit.com" at bounding box center [713, 300] width 245 height 43
copy tr "historyinorbit.com"
click at [198, 333] on div "hellgame.xyz" at bounding box center [352, 344] width 474 height 43
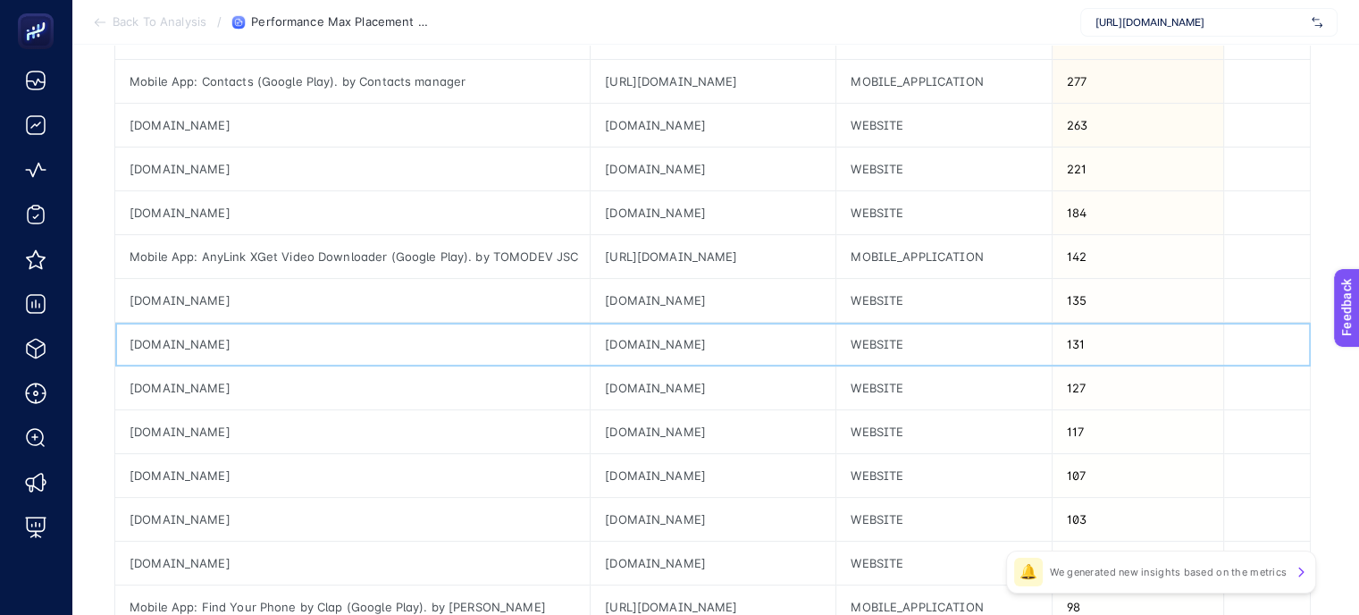
click at [189, 344] on div "hellgame.xyz" at bounding box center [352, 344] width 474 height 43
copy tr "hellgame.xyz"
click at [176, 385] on div "iplocation.io" at bounding box center [352, 387] width 474 height 43
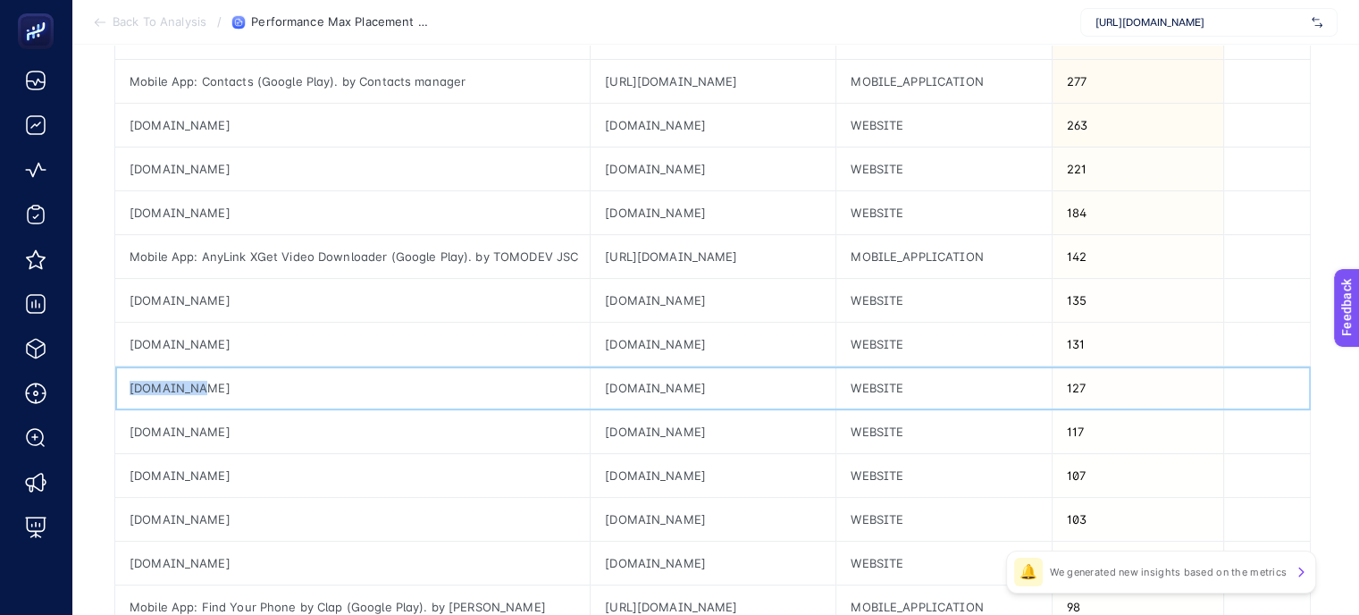
click at [176, 385] on div "iplocation.io" at bounding box center [352, 387] width 474 height 43
click at [298, 407] on div "iplocation.io" at bounding box center [352, 387] width 474 height 43
click at [154, 372] on div "iplocation.io" at bounding box center [352, 387] width 474 height 43
click at [153, 372] on div "iplocation.io" at bounding box center [352, 387] width 474 height 43
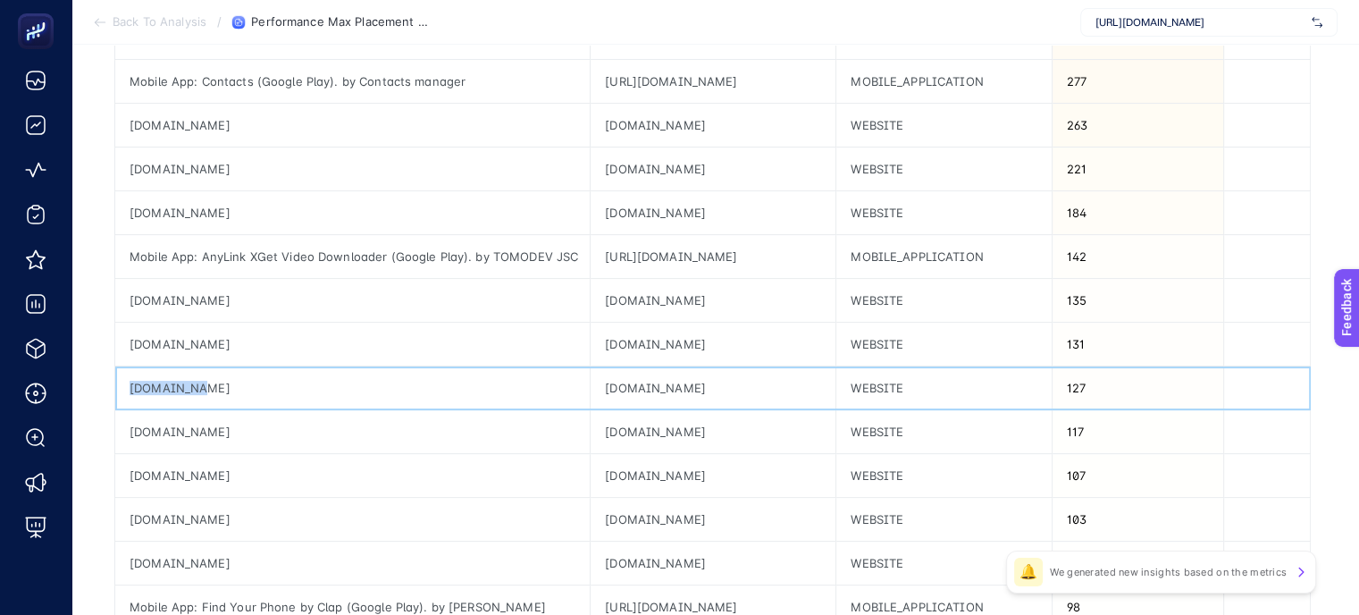
click at [150, 385] on div "iplocation.io" at bounding box center [352, 387] width 474 height 43
click at [186, 426] on div "gamesmate.xyz" at bounding box center [352, 431] width 474 height 43
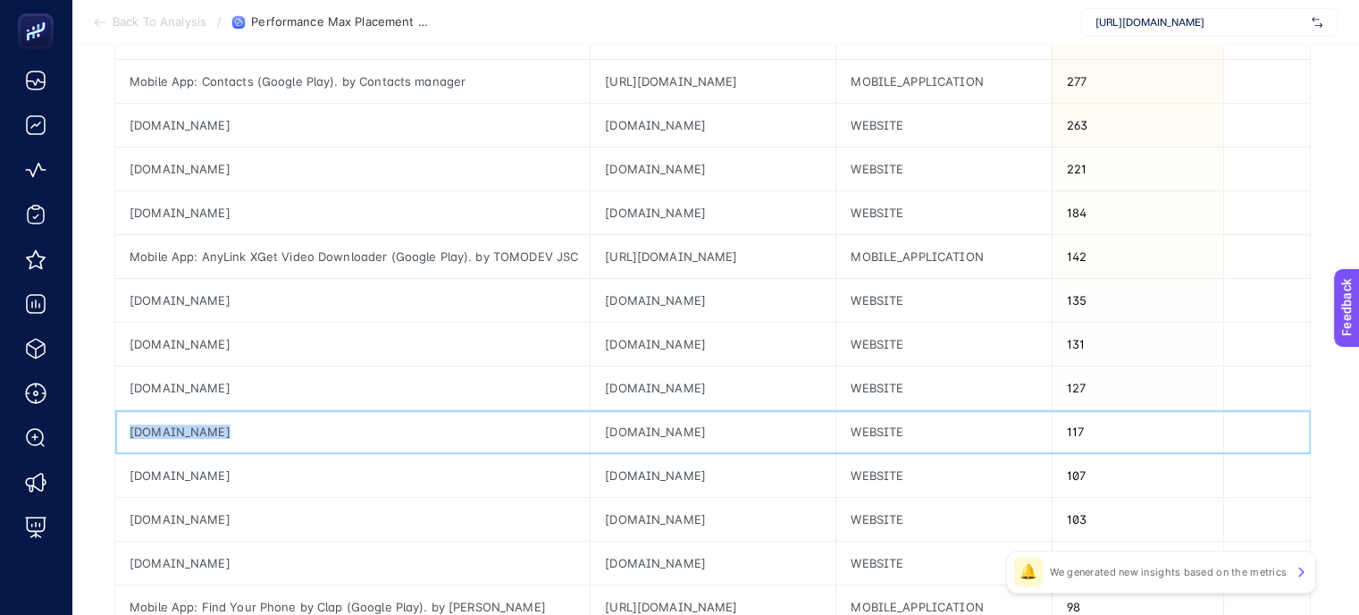
click at [186, 426] on div "gamesmate.xyz" at bounding box center [352, 431] width 474 height 43
click at [180, 467] on div "gamesroil.xyz" at bounding box center [352, 475] width 474 height 43
click at [172, 520] on div "memivi.uk" at bounding box center [352, 519] width 474 height 43
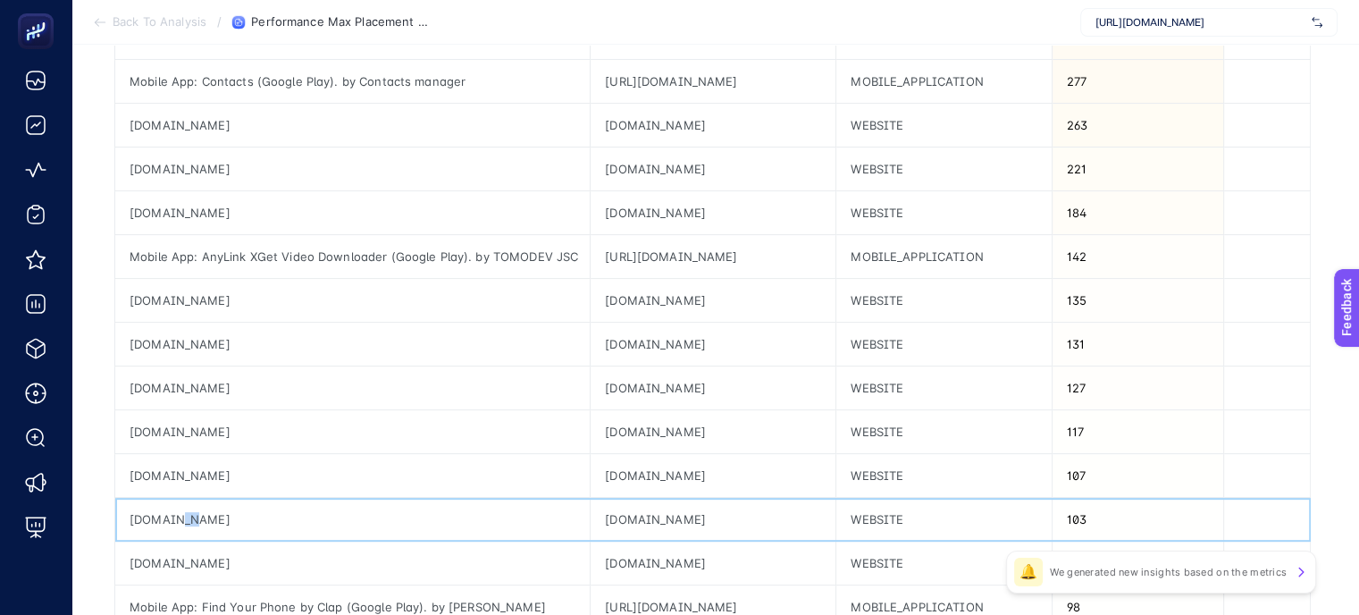
click at [172, 520] on div "memivi.uk" at bounding box center [352, 519] width 474 height 43
drag, startPoint x: 172, startPoint y: 520, endPoint x: 184, endPoint y: 516, distance: 12.2
click at [172, 520] on div "memivi.uk" at bounding box center [352, 519] width 474 height 43
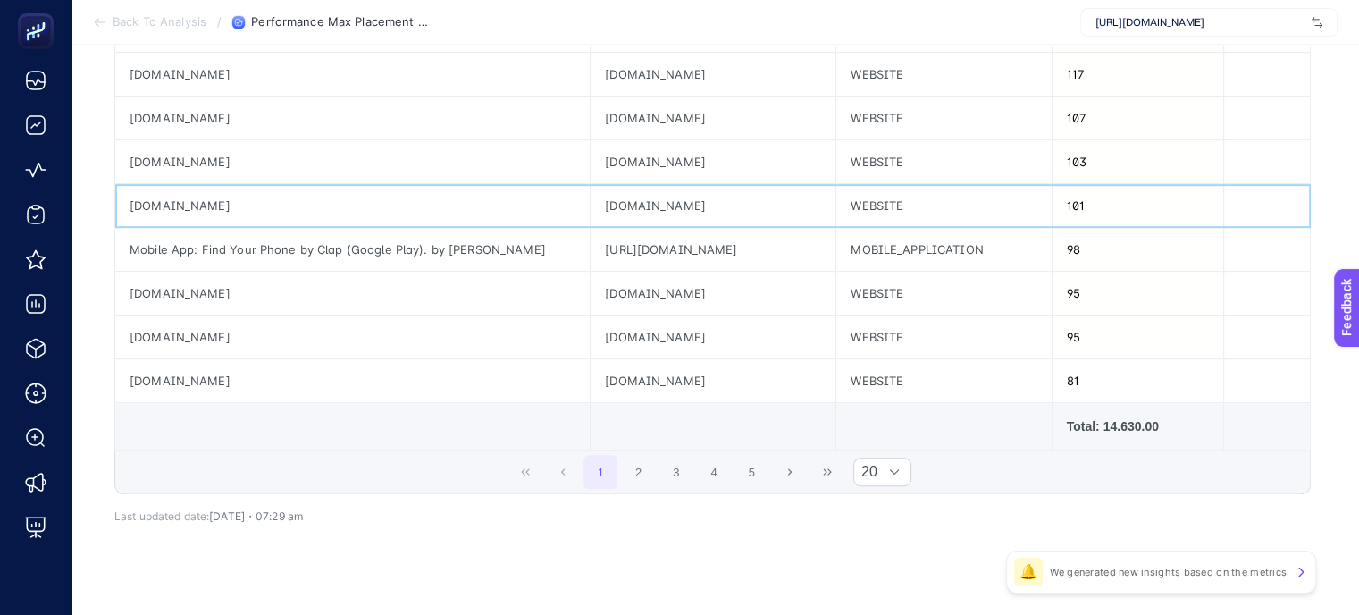
click at [159, 204] on div "gamespics.xyz" at bounding box center [352, 205] width 474 height 43
click at [614, 238] on div "https://play.google.com/store/apps/details?id=tools.phonefinder.claptofind.whis…" at bounding box center [713, 249] width 245 height 43
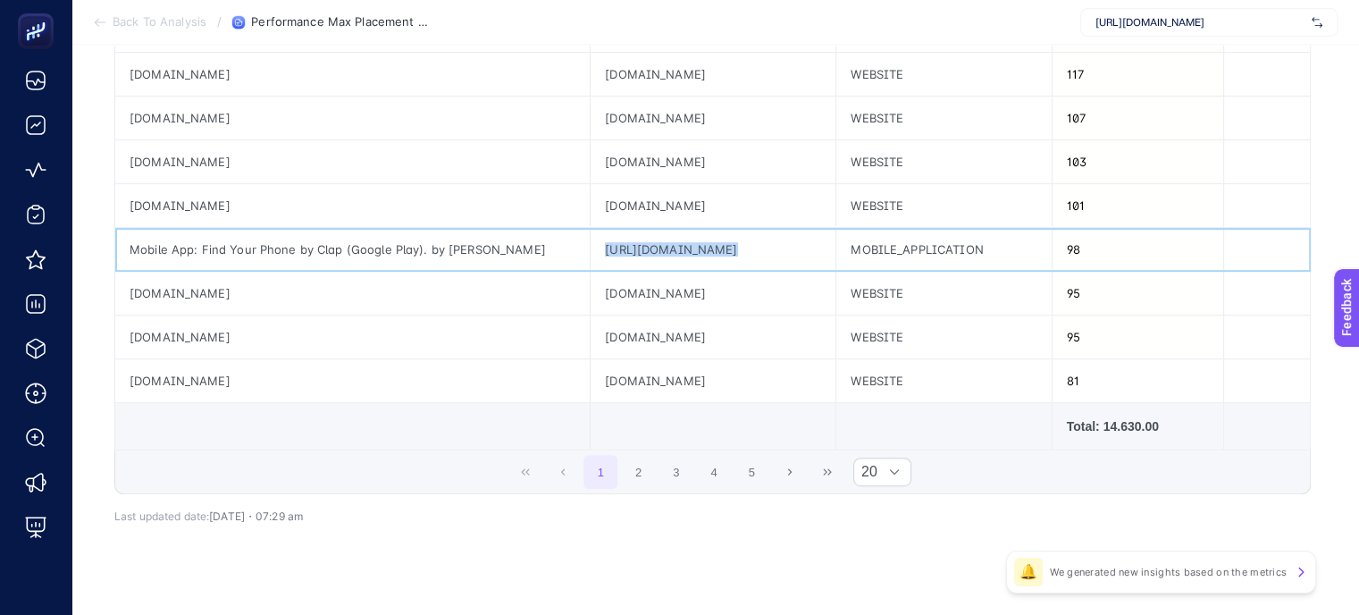
click at [614, 238] on div "https://play.google.com/store/apps/details?id=tools.phonefinder.claptofind.whis…" at bounding box center [713, 249] width 245 height 43
click at [204, 285] on div "vozun.online" at bounding box center [352, 293] width 474 height 43
drag, startPoint x: 204, startPoint y: 285, endPoint x: 176, endPoint y: 289, distance: 27.9
click at [204, 285] on div "vozun.online" at bounding box center [352, 293] width 474 height 43
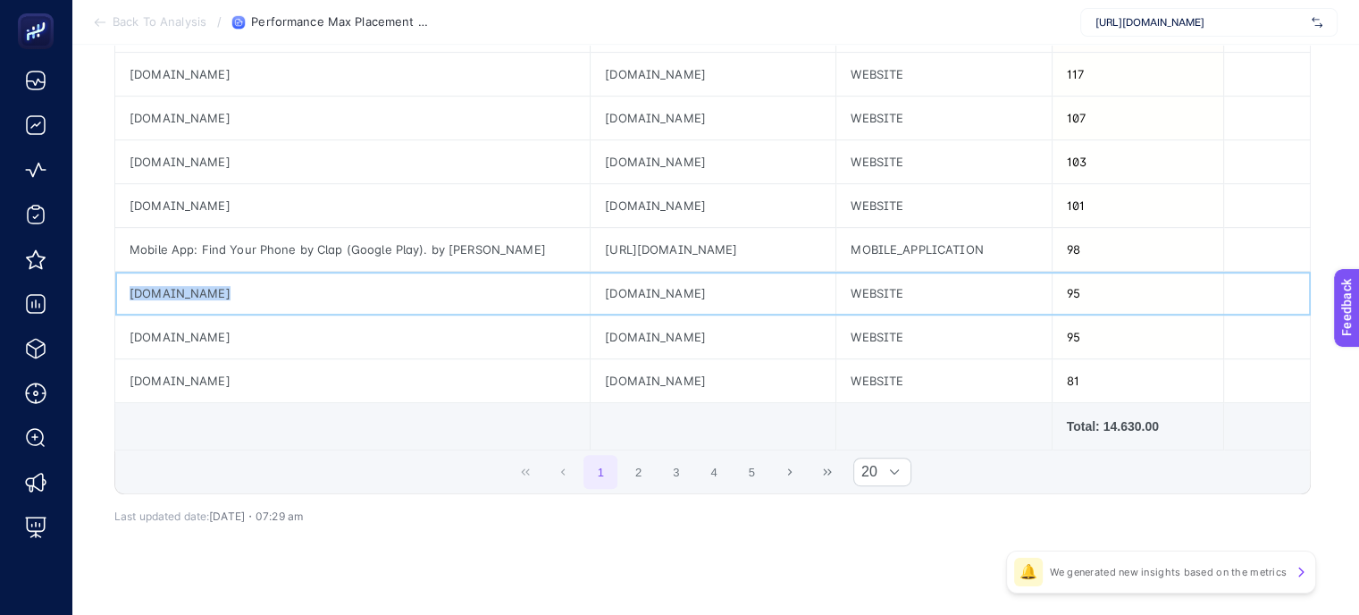
click at [167, 289] on div "vozun.online" at bounding box center [352, 293] width 474 height 43
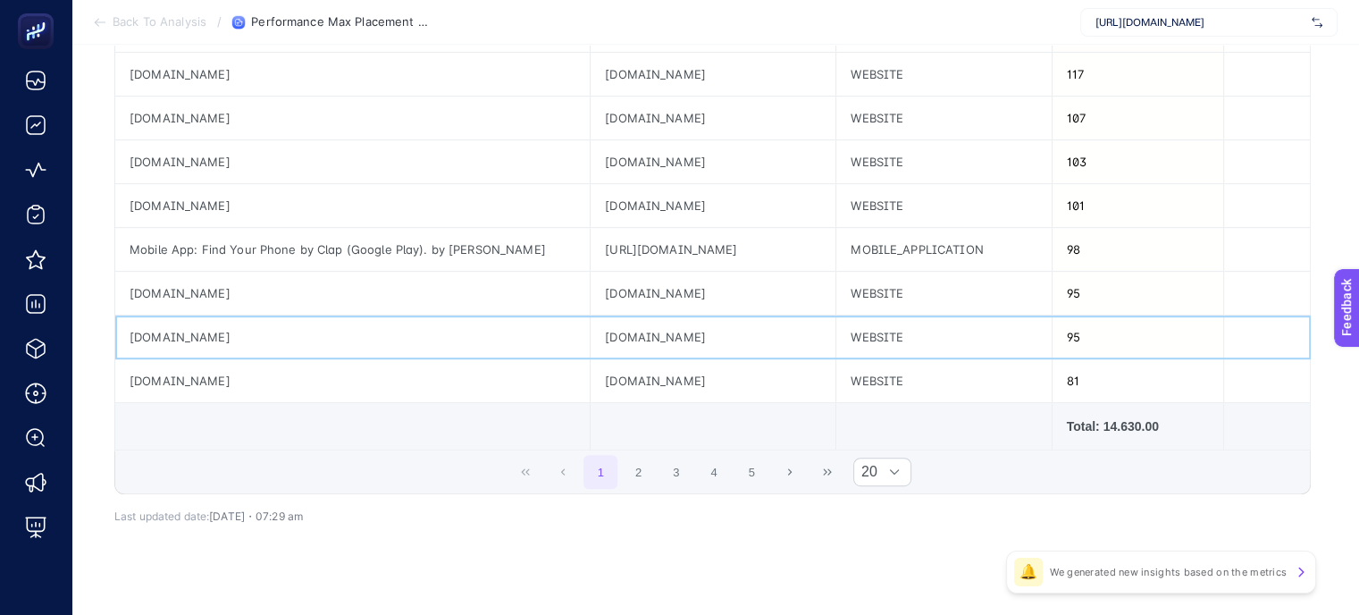
drag, startPoint x: 199, startPoint y: 349, endPoint x: 193, endPoint y: 340, distance: 10.9
click at [197, 347] on div "pianoszvx.com" at bounding box center [352, 336] width 474 height 43
click at [193, 330] on div "pianoszvx.com" at bounding box center [352, 336] width 474 height 43
click at [193, 329] on div "pianoszvx.com" at bounding box center [352, 336] width 474 height 43
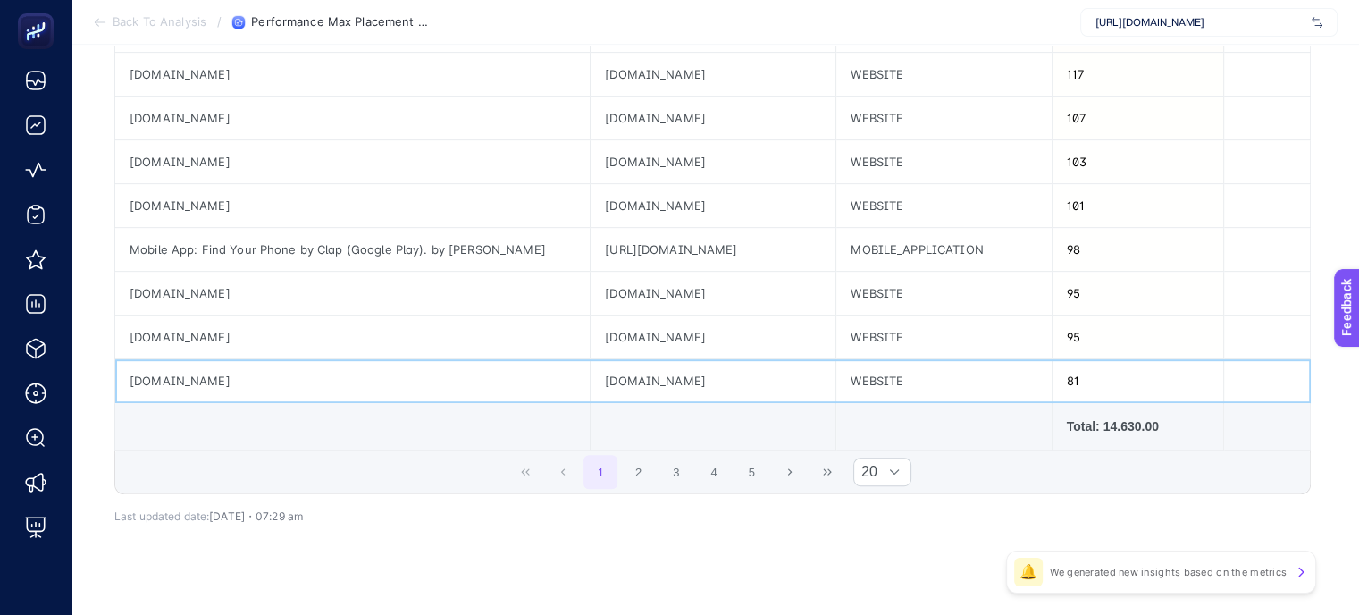
click at [173, 365] on div "gamesmuse.xyz" at bounding box center [352, 380] width 474 height 43
click at [173, 370] on div "gamesmuse.xyz" at bounding box center [352, 380] width 474 height 43
click at [656, 464] on button "2" at bounding box center [639, 472] width 34 height 34
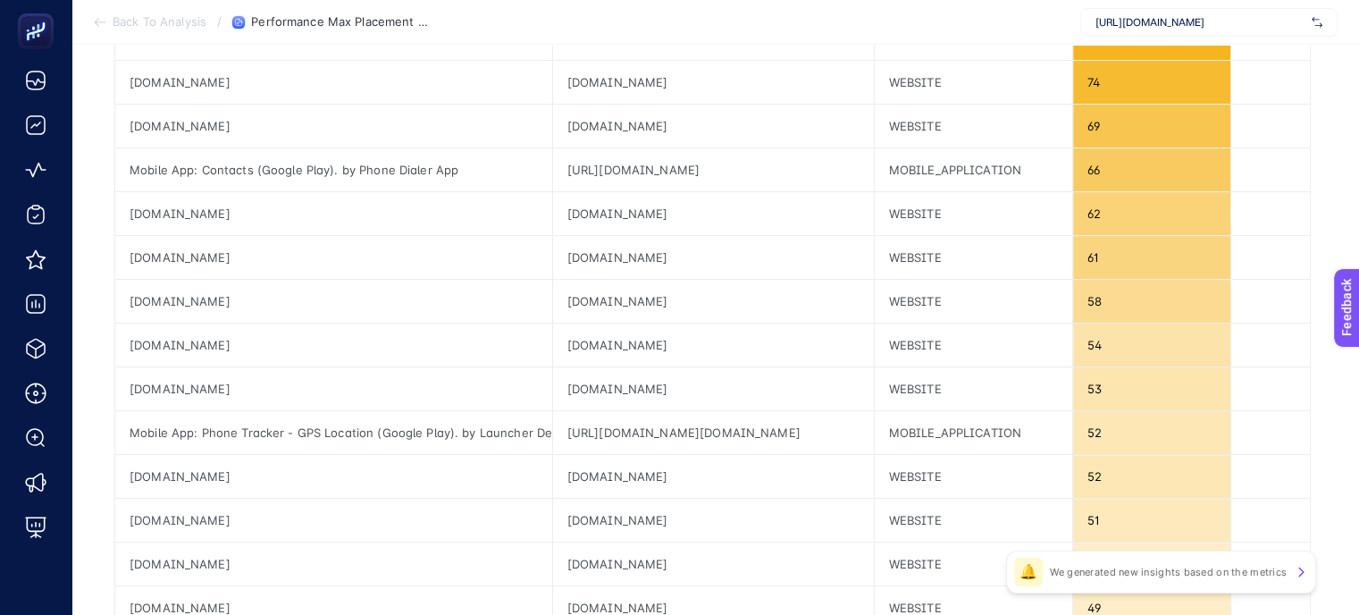
scroll to position [179, 0]
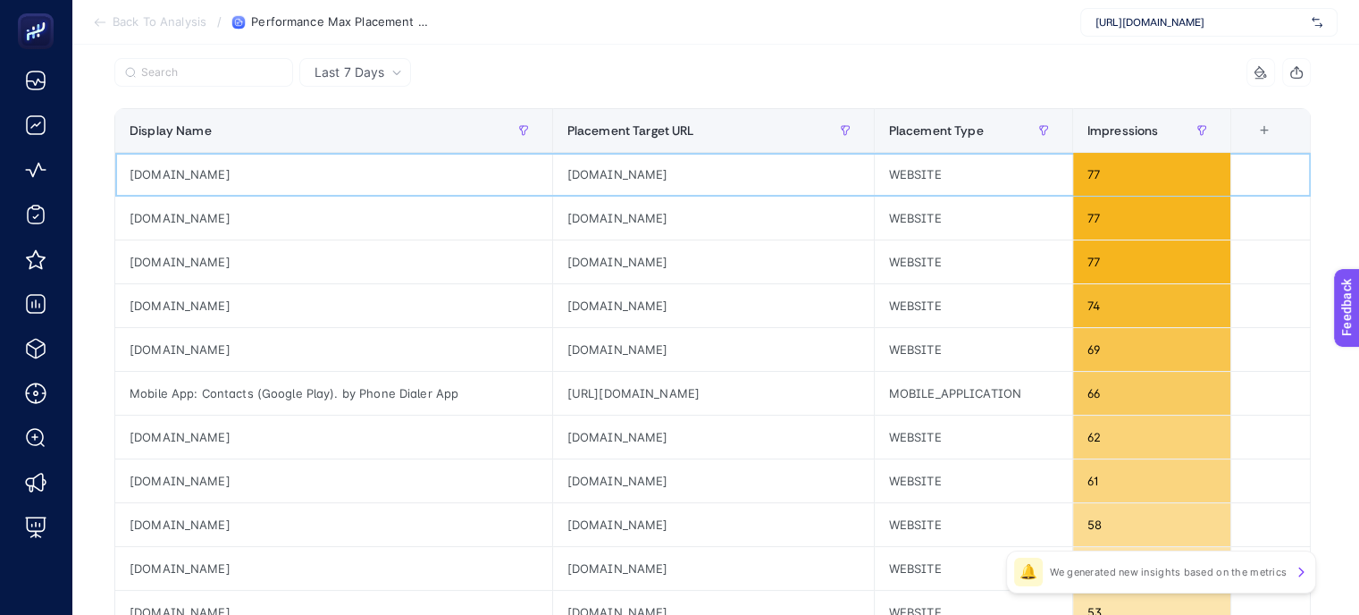
click at [191, 170] on div "gamplay.shop" at bounding box center [333, 174] width 437 height 43
click at [189, 170] on div "gamplay.shop" at bounding box center [333, 174] width 437 height 43
click at [189, 171] on div "gamplay.shop" at bounding box center [333, 174] width 437 height 43
click at [164, 213] on div "linkfly.to" at bounding box center [333, 218] width 437 height 43
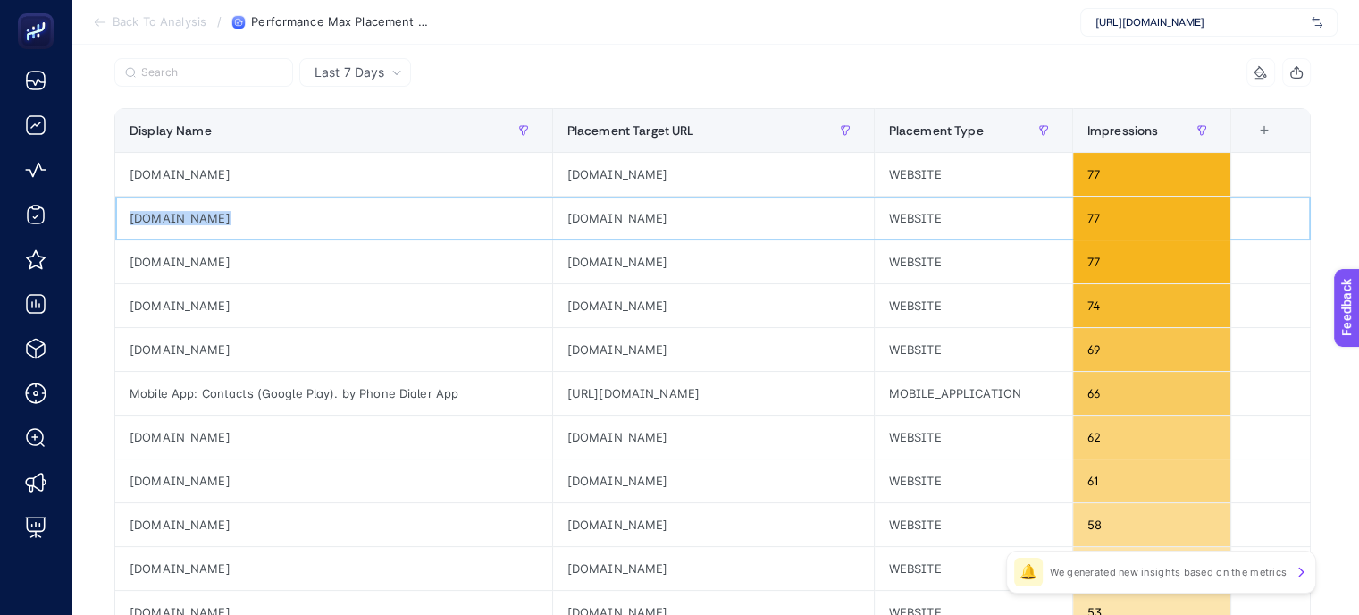
click at [164, 213] on div "linkfly.to" at bounding box center [333, 218] width 437 height 43
click at [182, 251] on div "yasinclassroom.com" at bounding box center [333, 261] width 437 height 43
click at [178, 292] on div "brazilcupid.com" at bounding box center [333, 305] width 437 height 43
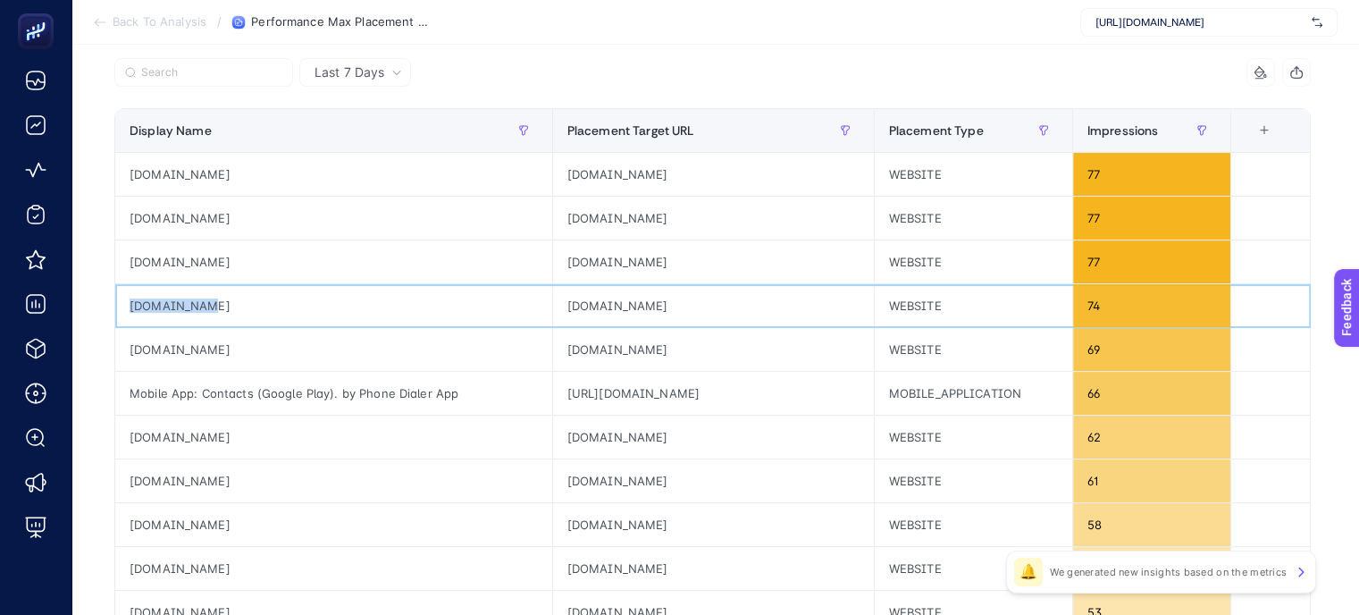
click at [178, 292] on div "brazilcupid.com" at bounding box center [333, 305] width 437 height 43
click at [187, 345] on div "observer.ug" at bounding box center [333, 349] width 437 height 43
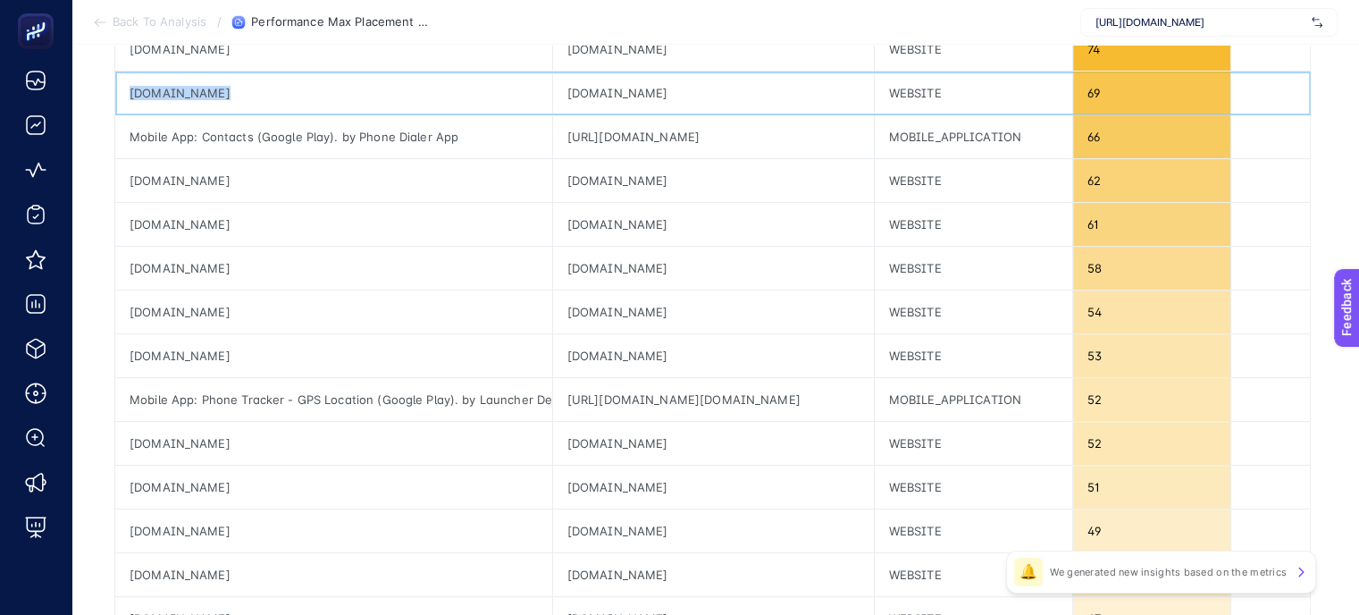
scroll to position [447, 0]
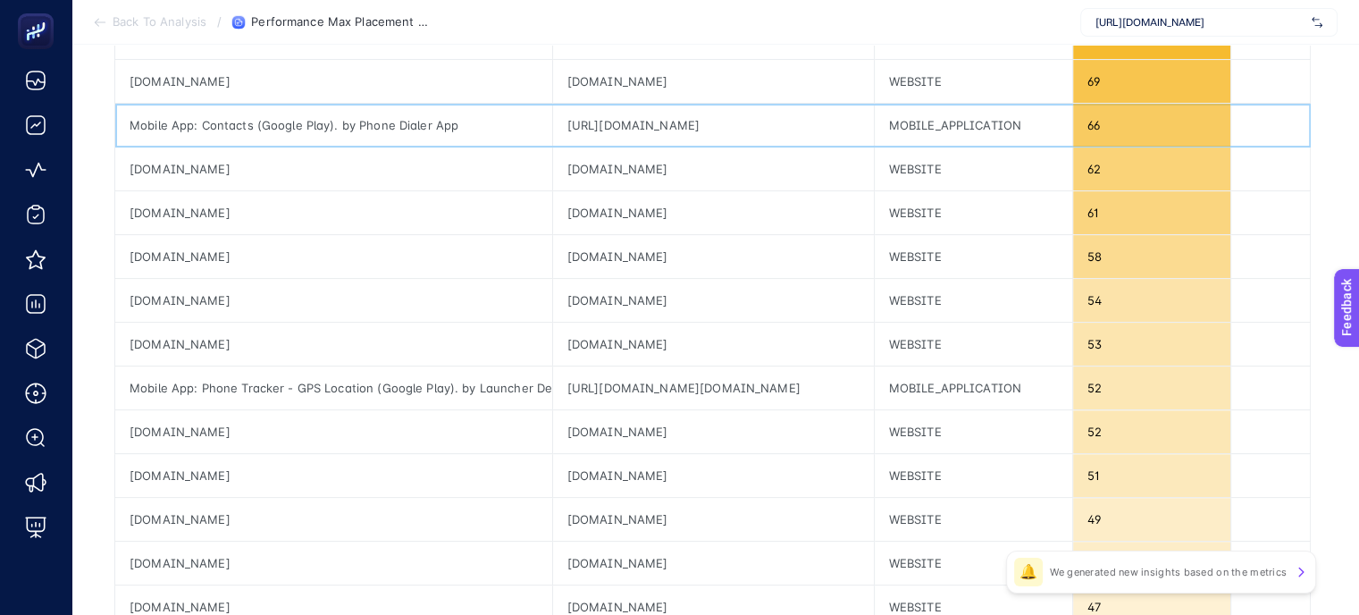
click at [645, 125] on div "https://play.google.com/store/apps/details?id=com.contacts.mycontacts.contactap…" at bounding box center [713, 125] width 321 height 43
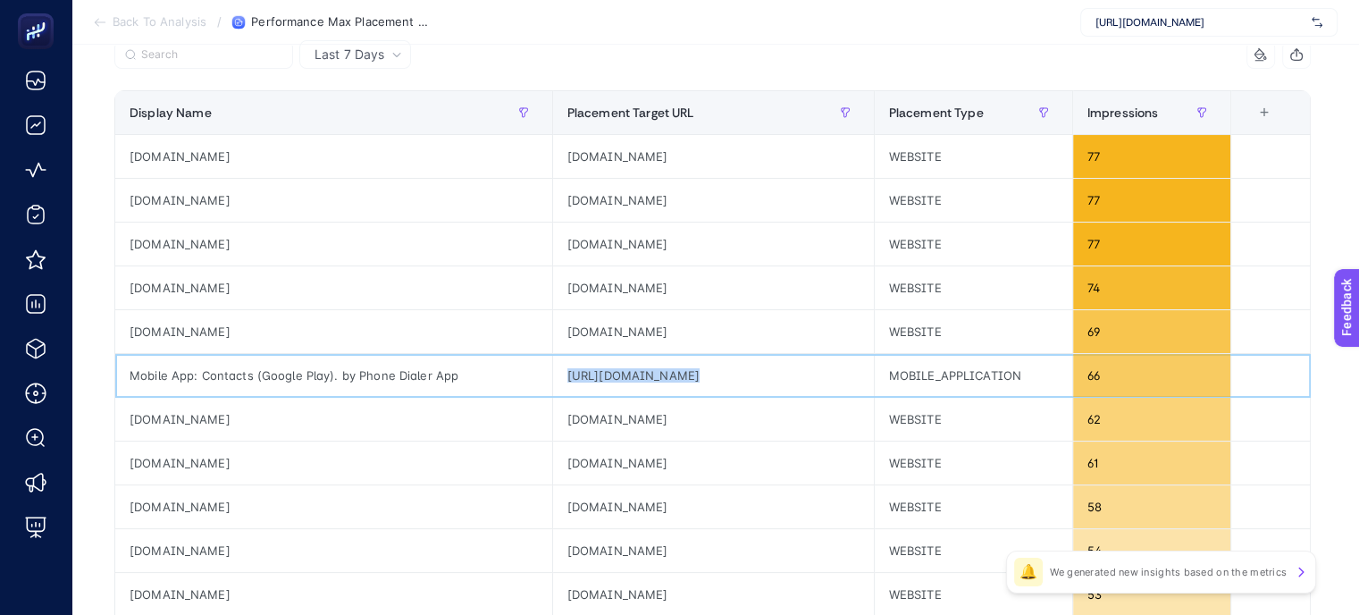
scroll to position [0, 0]
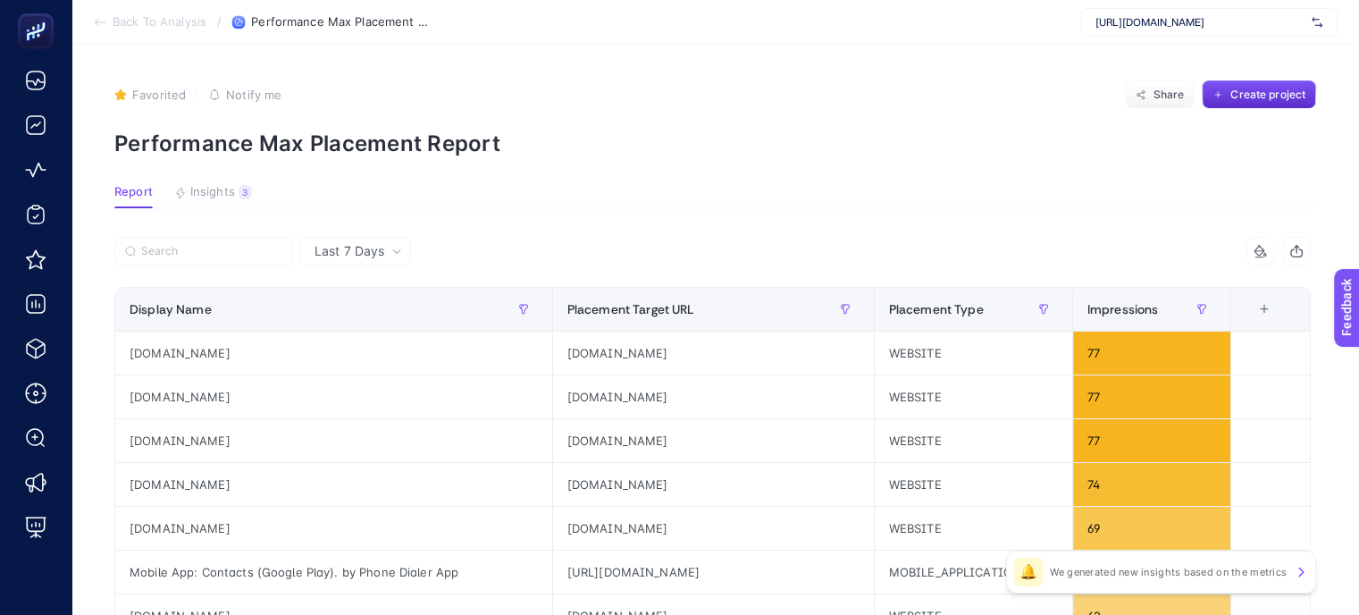
click at [400, 260] on div "Last 7 Days" at bounding box center [355, 251] width 112 height 29
click at [388, 253] on div "Last 7 Days" at bounding box center [358, 251] width 102 height 13
click at [368, 325] on th "Display Name" at bounding box center [334, 310] width 438 height 44
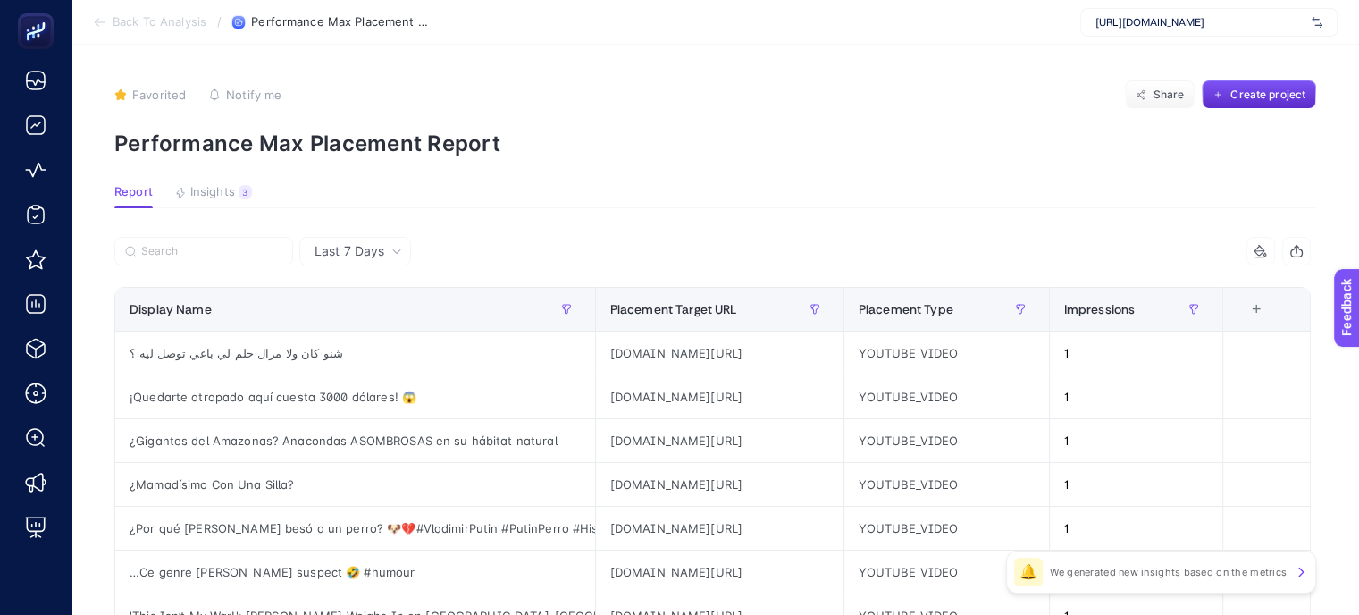
click at [1304, 246] on icon "button" at bounding box center [1296, 251] width 14 height 14
